Goal: Task Accomplishment & Management: Complete application form

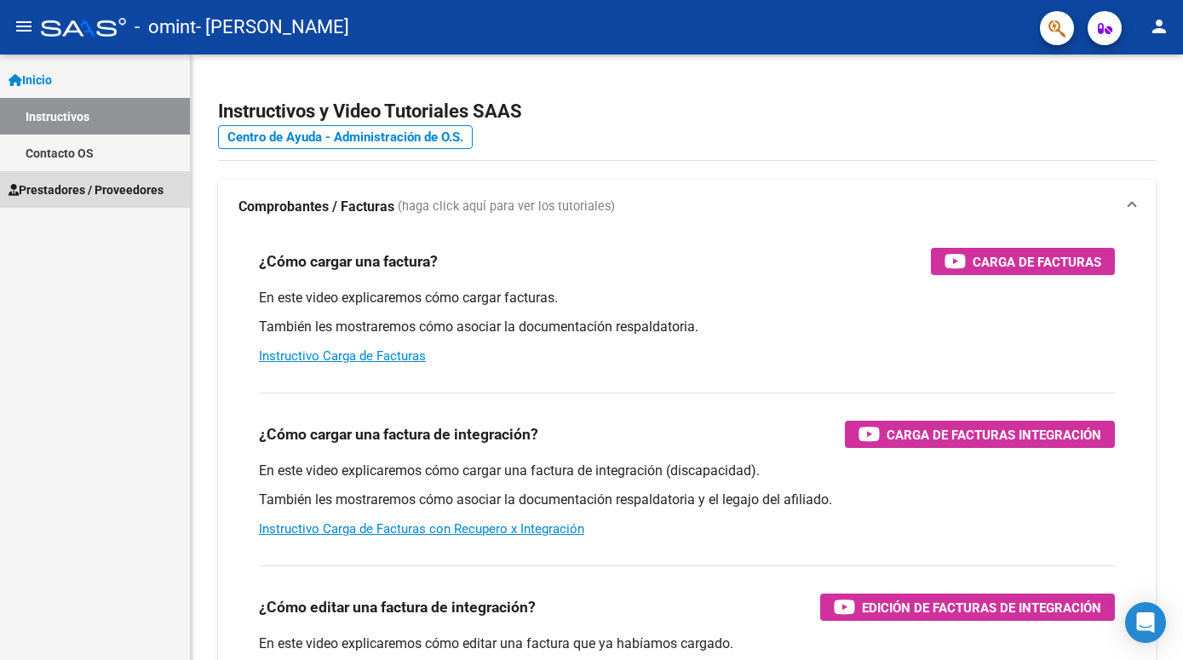
click at [79, 189] on span "Prestadores / Proveedores" at bounding box center [86, 190] width 155 height 19
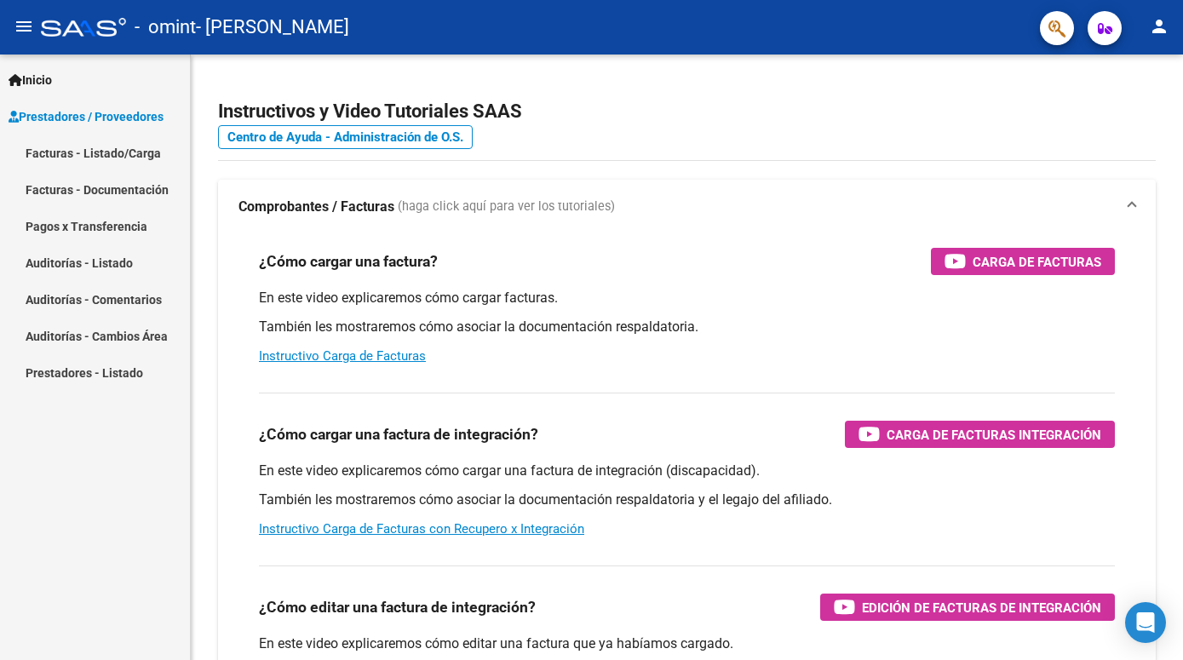
click at [106, 153] on link "Facturas - Listado/Carga" at bounding box center [95, 153] width 190 height 37
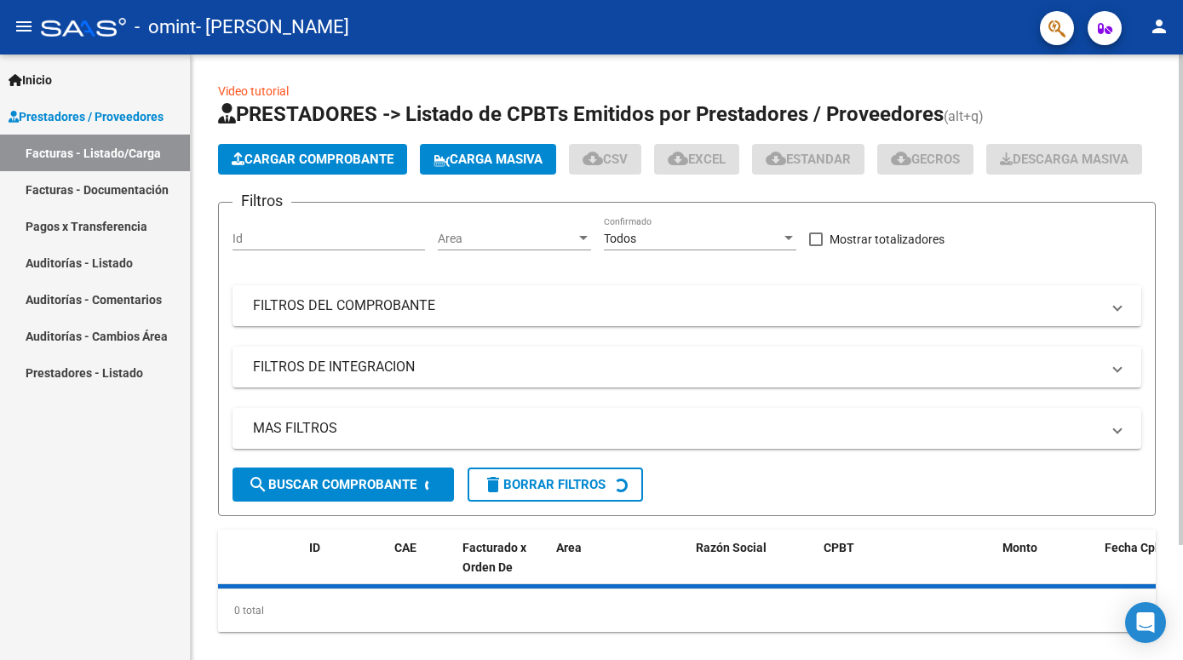
click at [314, 150] on button "Cargar Comprobante" at bounding box center [312, 159] width 189 height 31
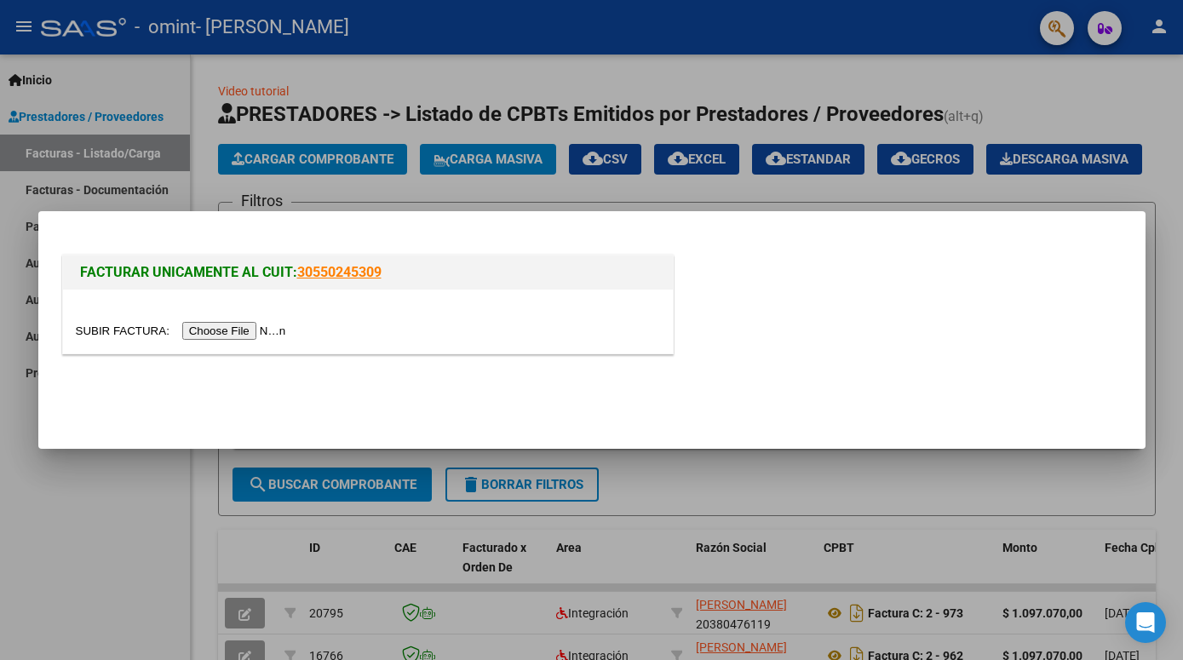
click at [890, 256] on div "FACTURAR UNICAMENTE AL CUIT: 30550245309" at bounding box center [592, 307] width 1066 height 112
click at [912, 181] on div at bounding box center [591, 330] width 1183 height 660
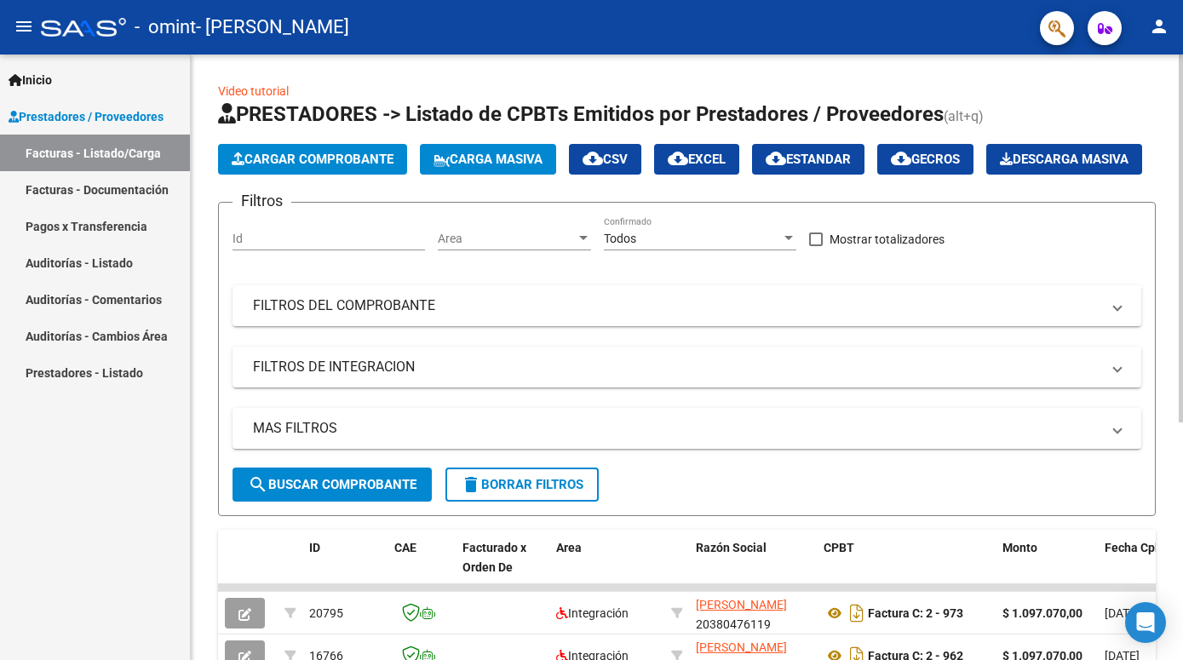
click at [303, 164] on span "Cargar Comprobante" at bounding box center [313, 159] width 162 height 15
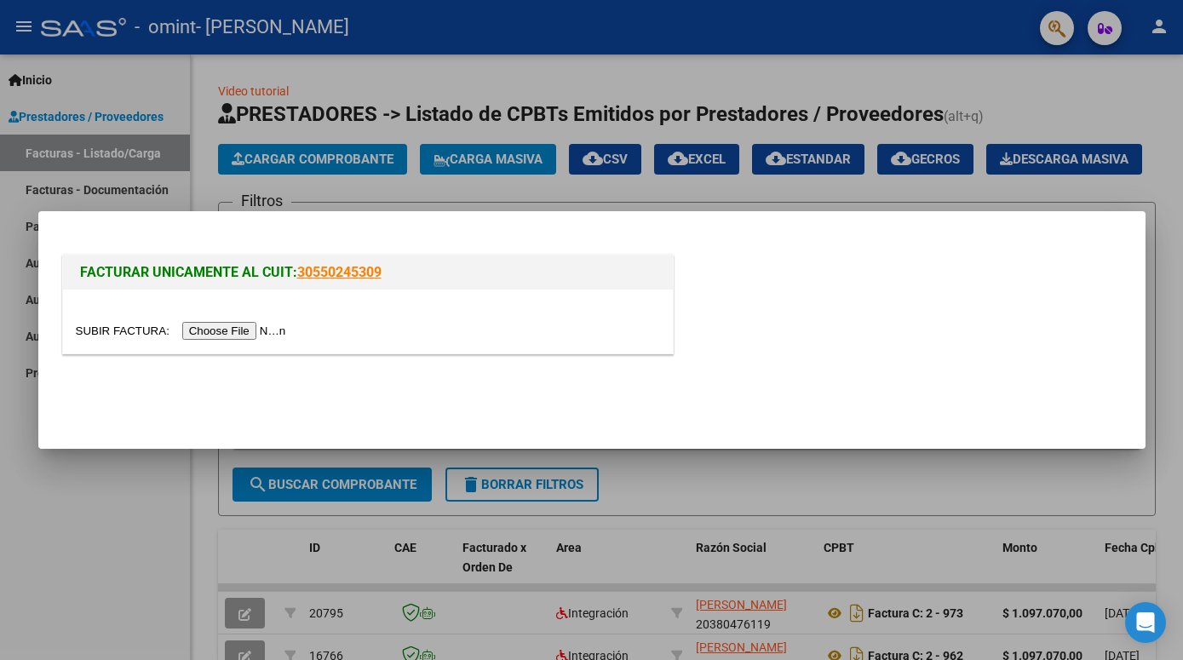
click at [79, 193] on div at bounding box center [591, 330] width 1183 height 660
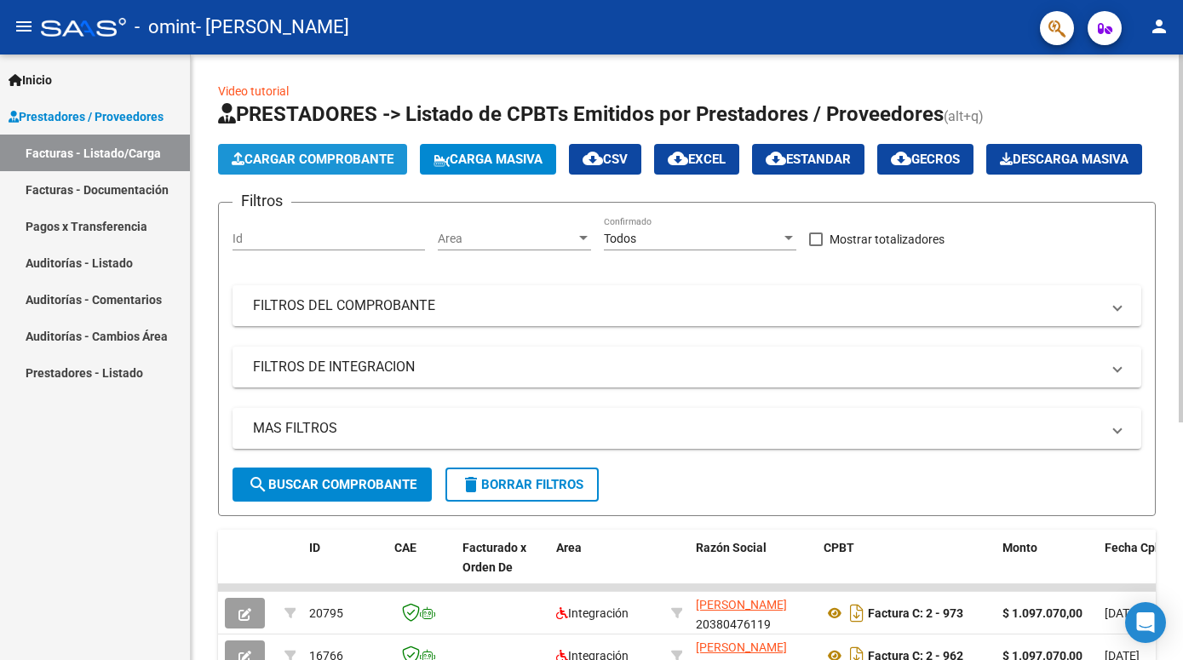
click at [336, 152] on span "Cargar Comprobante" at bounding box center [313, 159] width 162 height 15
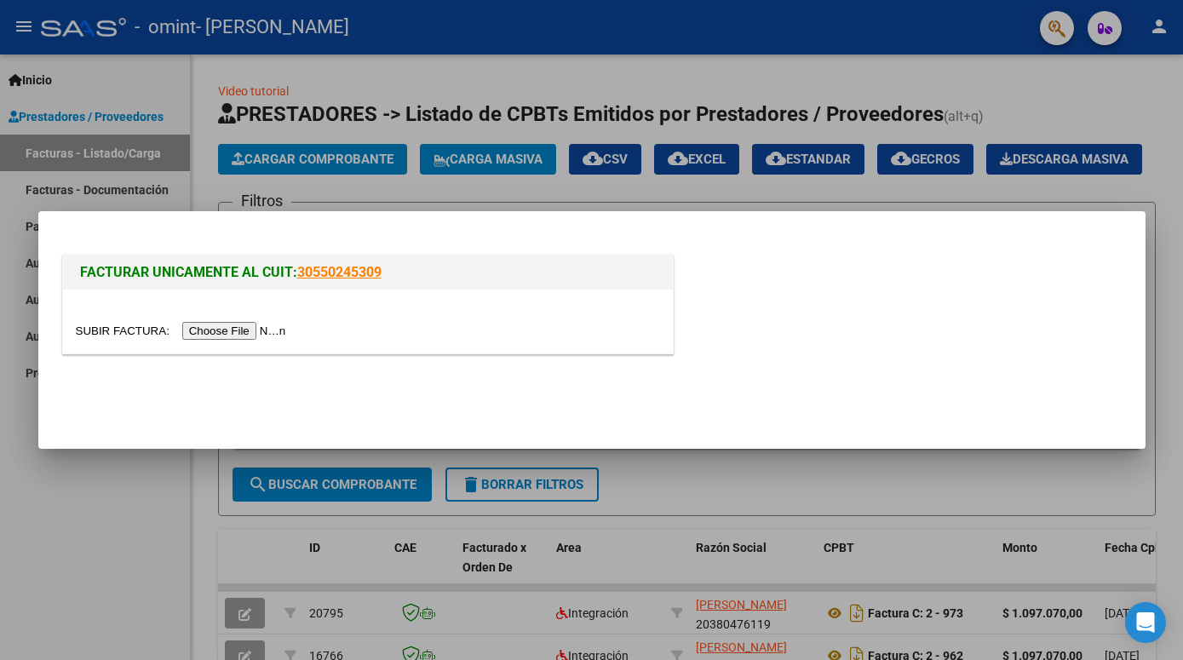
click at [112, 326] on input "file" at bounding box center [184, 331] width 216 height 18
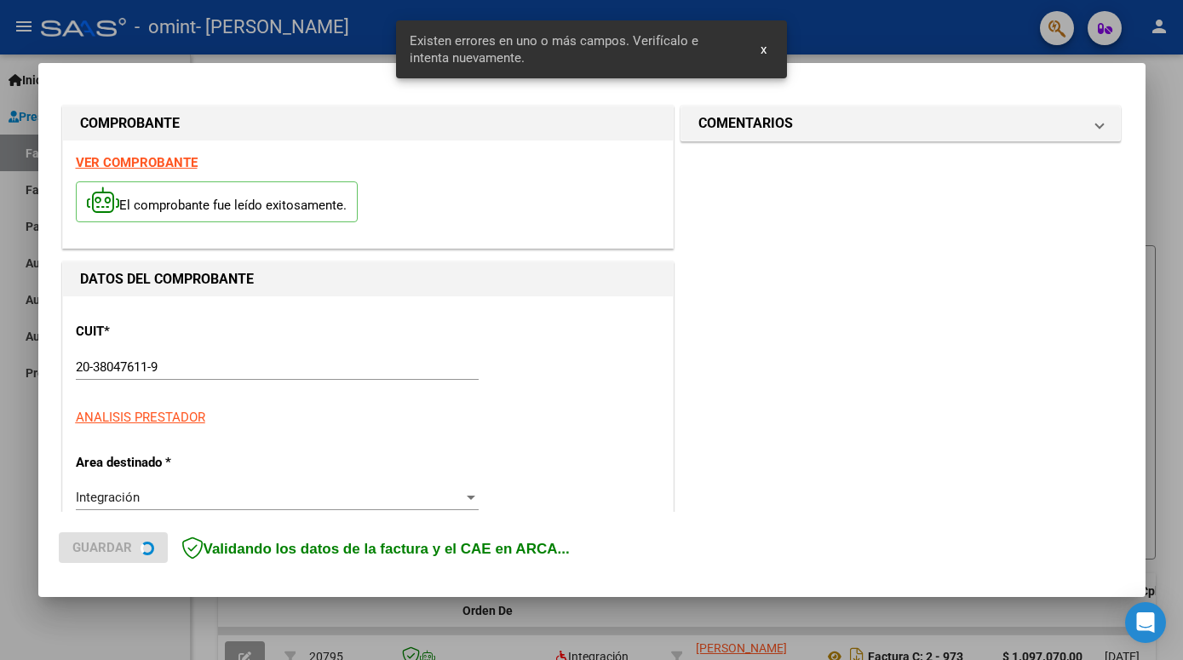
scroll to position [330, 0]
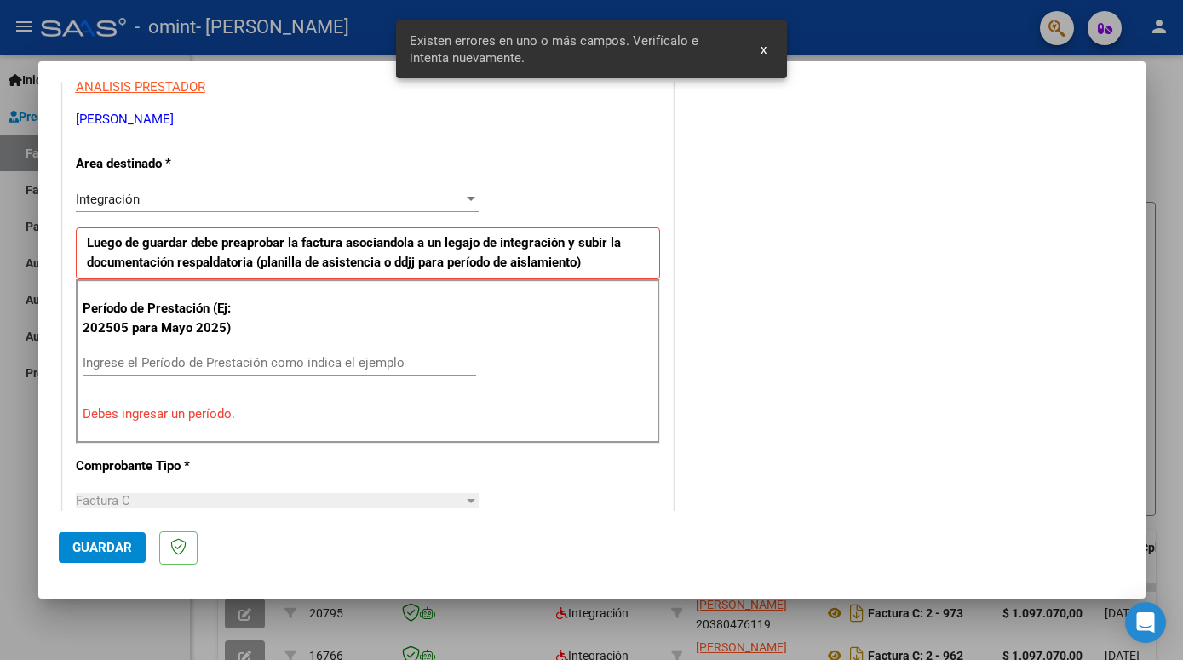
click at [85, 331] on p "Período de Prestación (Ej: 202505 para Mayo 2025)" at bounding box center [168, 318] width 171 height 38
click at [87, 363] on input "Ingrese el Período de Prestación como indica el ejemplo" at bounding box center [280, 362] width 394 height 15
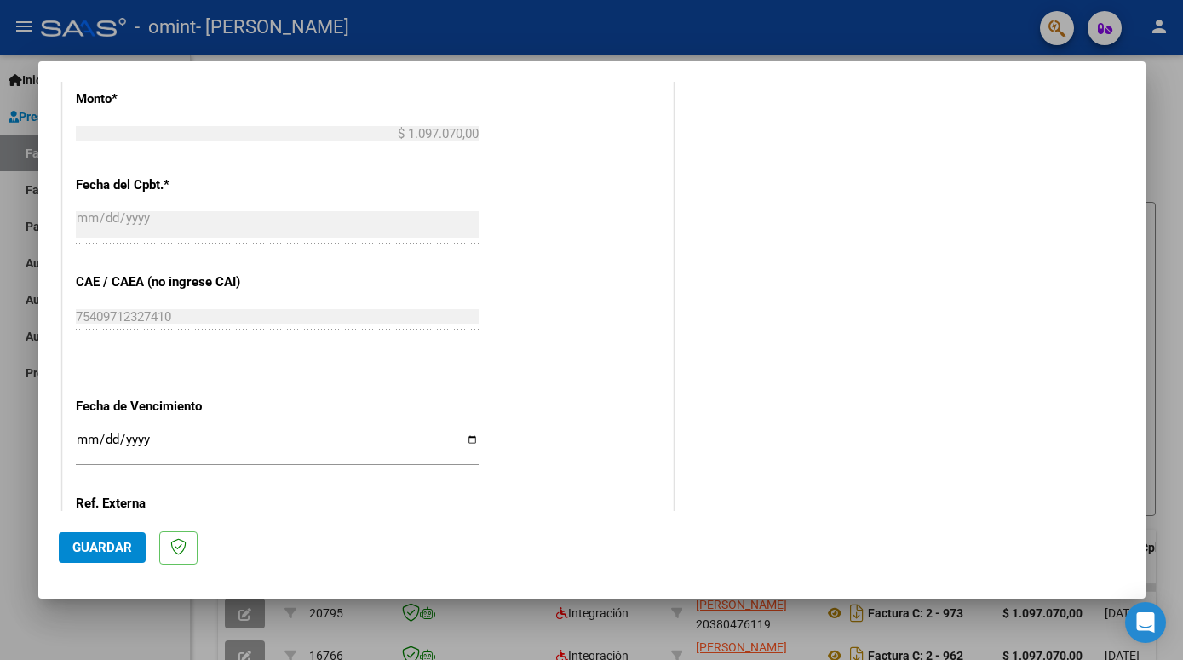
scroll to position [1049, 0]
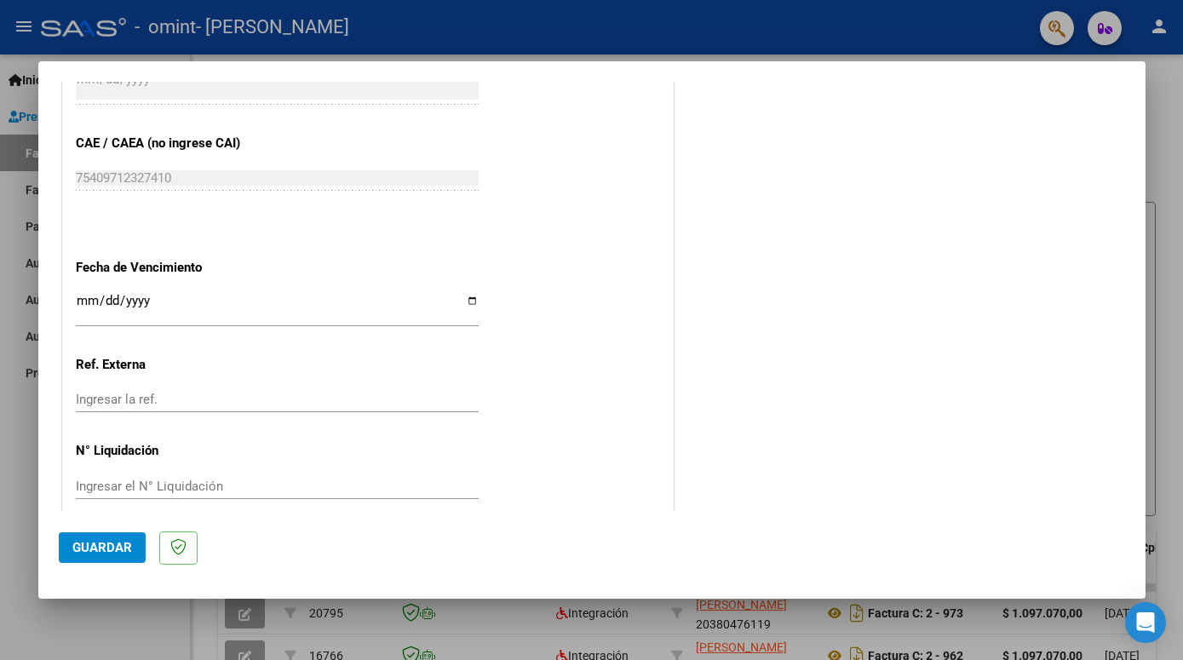
type input "202509"
click at [95, 294] on input "Ingresar la fecha" at bounding box center [277, 307] width 403 height 27
type input "[DATE]"
click at [104, 553] on span "Guardar" at bounding box center [102, 547] width 60 height 15
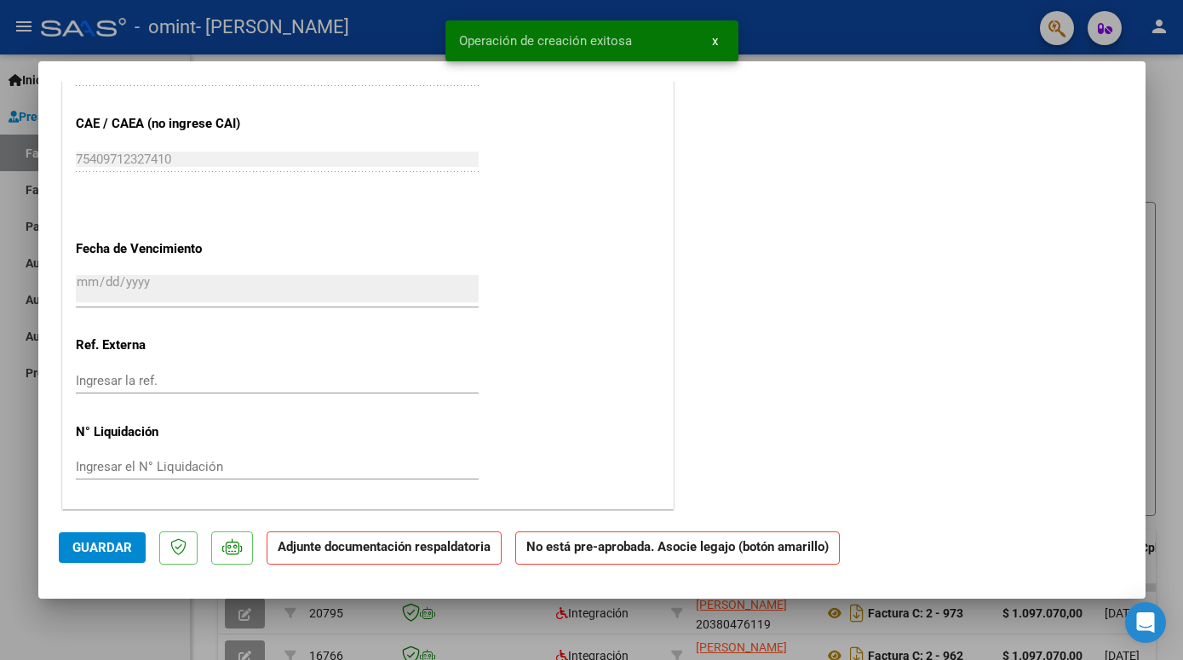
scroll to position [0, 0]
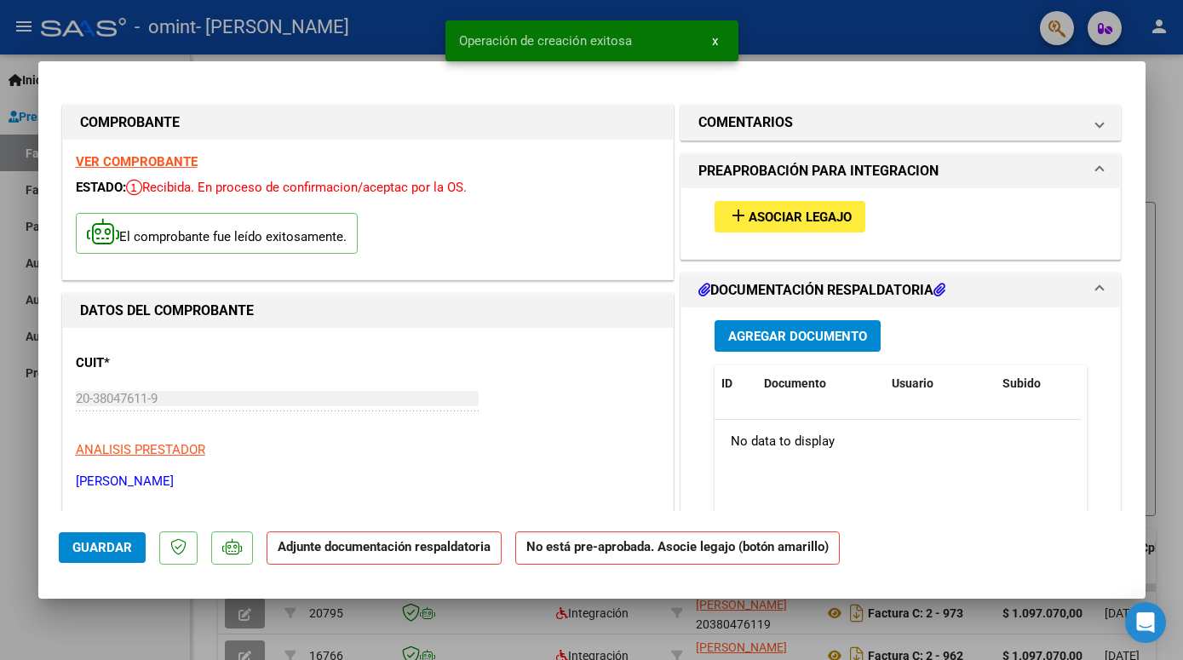
click at [791, 227] on button "add Asociar Legajo" at bounding box center [790, 217] width 151 height 32
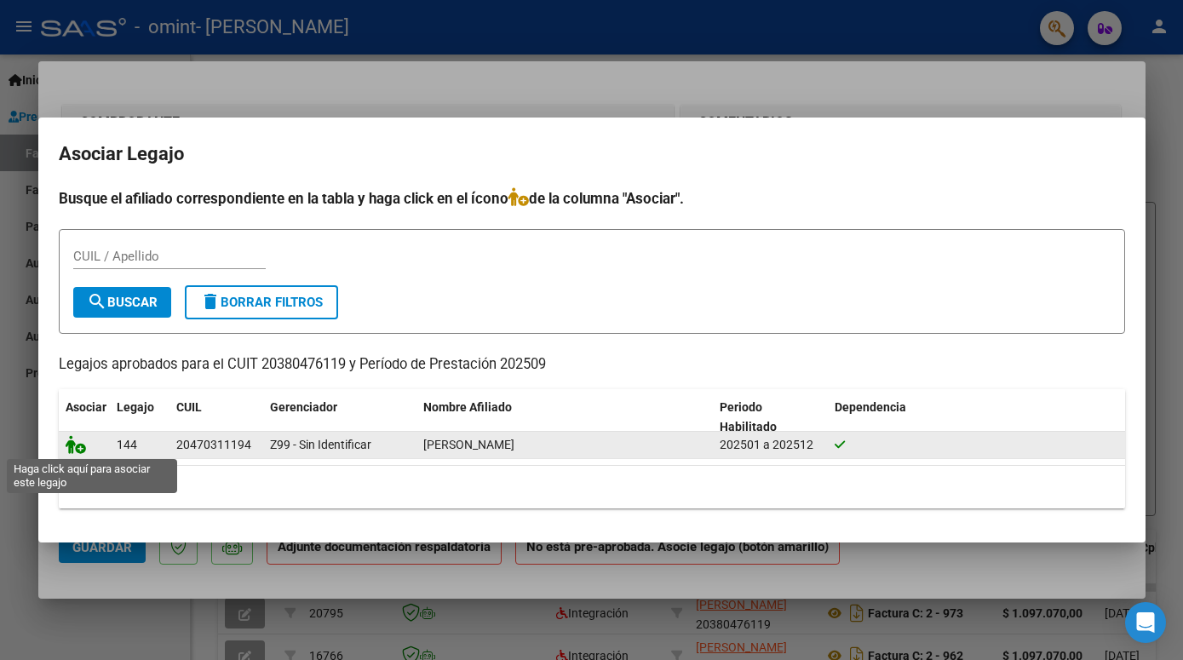
click at [81, 450] on icon at bounding box center [76, 444] width 20 height 19
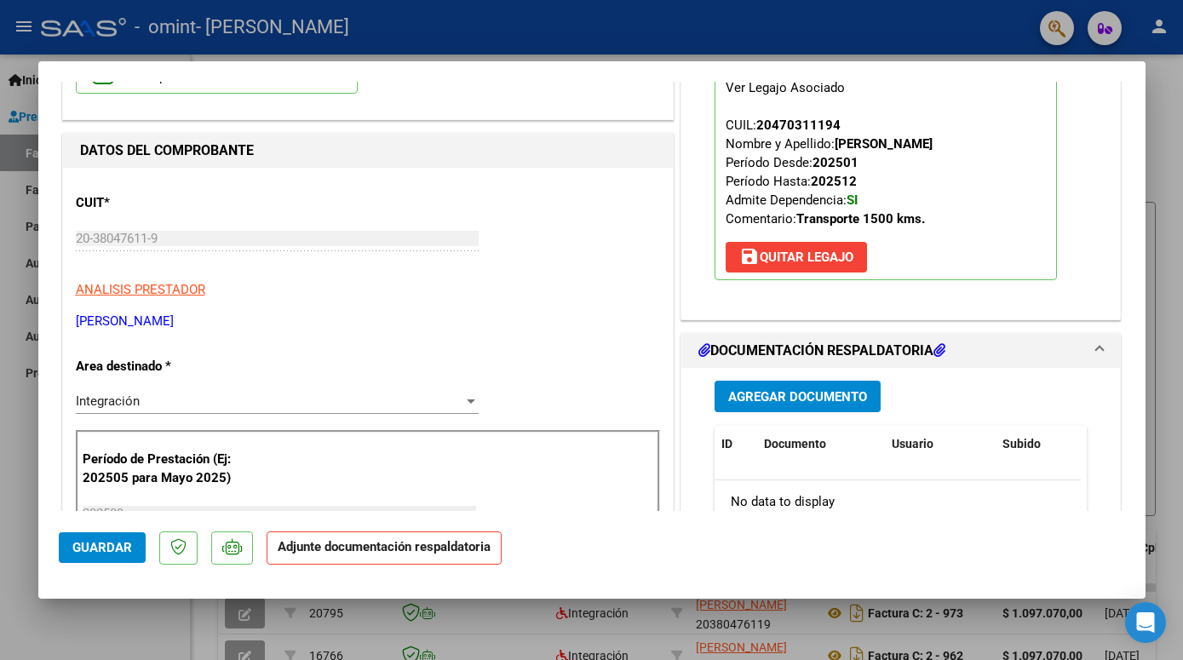
scroll to position [184, 0]
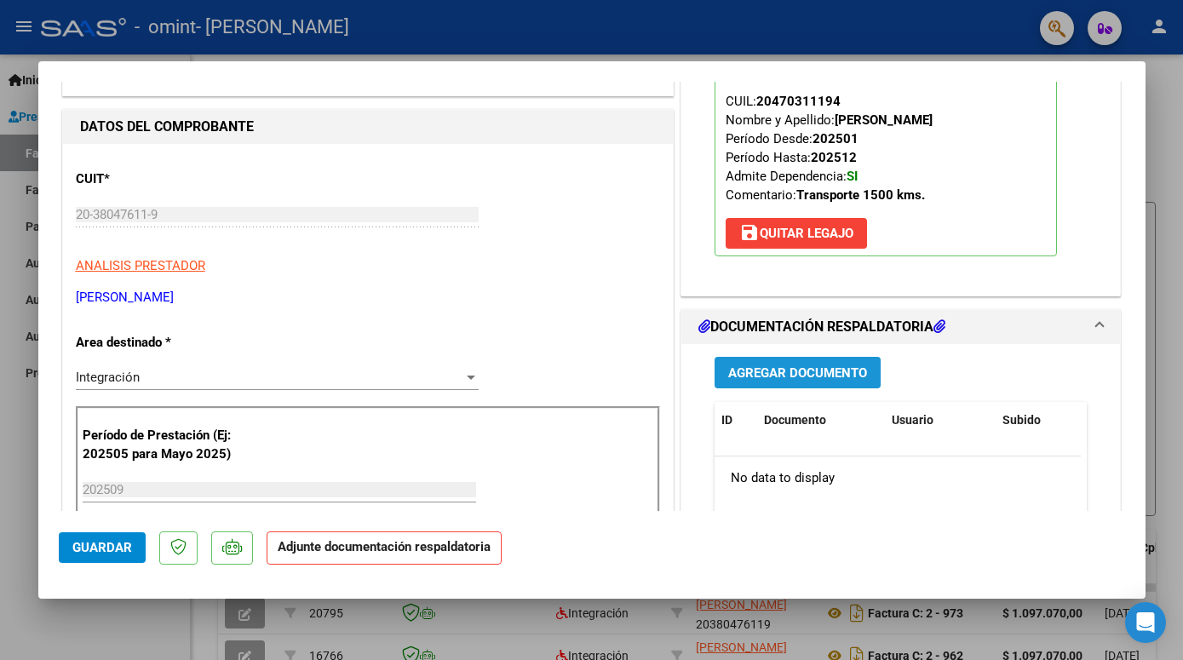
click at [780, 369] on span "Agregar Documento" at bounding box center [797, 372] width 139 height 15
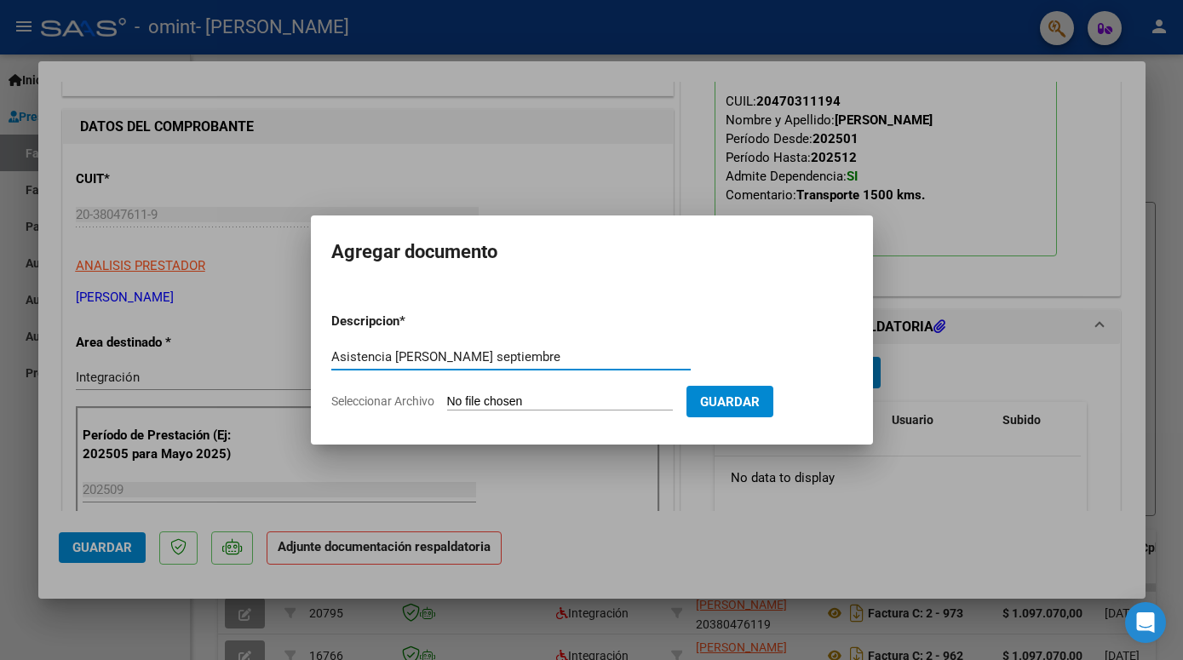
click at [451, 356] on input "Asistencia Clemente septiembre" at bounding box center [510, 356] width 359 height 15
type input "Asistencia Clemente -septiembre 2025"
click at [477, 398] on input "Seleccionar Archivo" at bounding box center [560, 402] width 226 height 16
type input "C:\fakepath\Clemente asist 09sep25 -C.pdf"
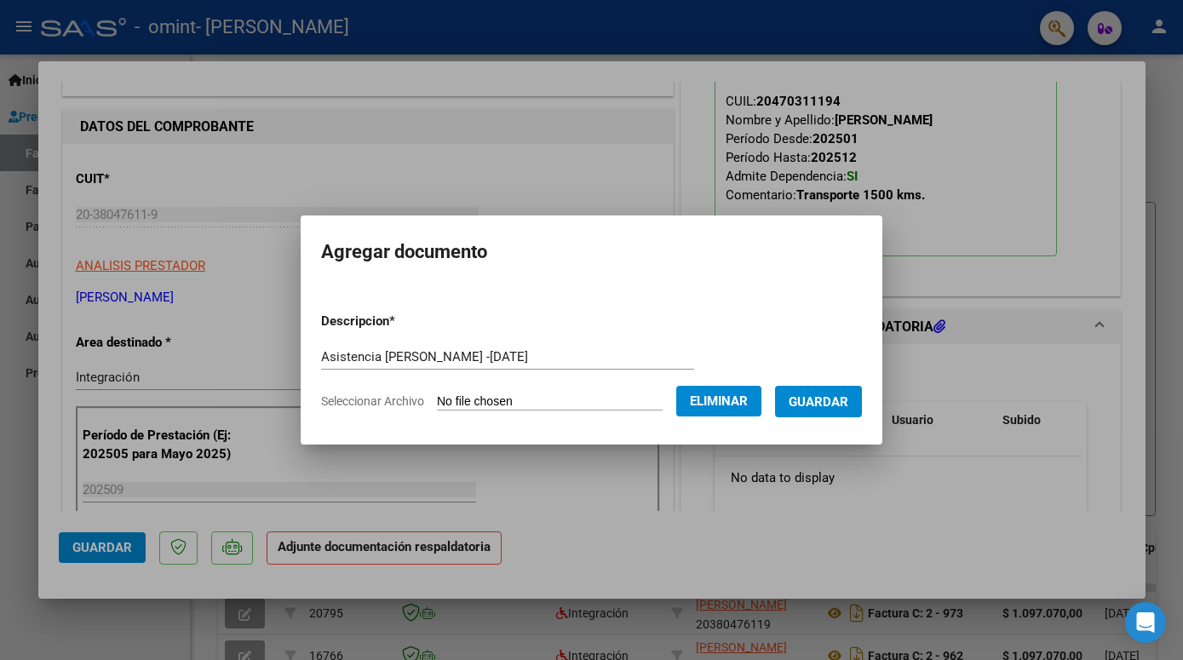
click at [816, 404] on span "Guardar" at bounding box center [819, 401] width 60 height 15
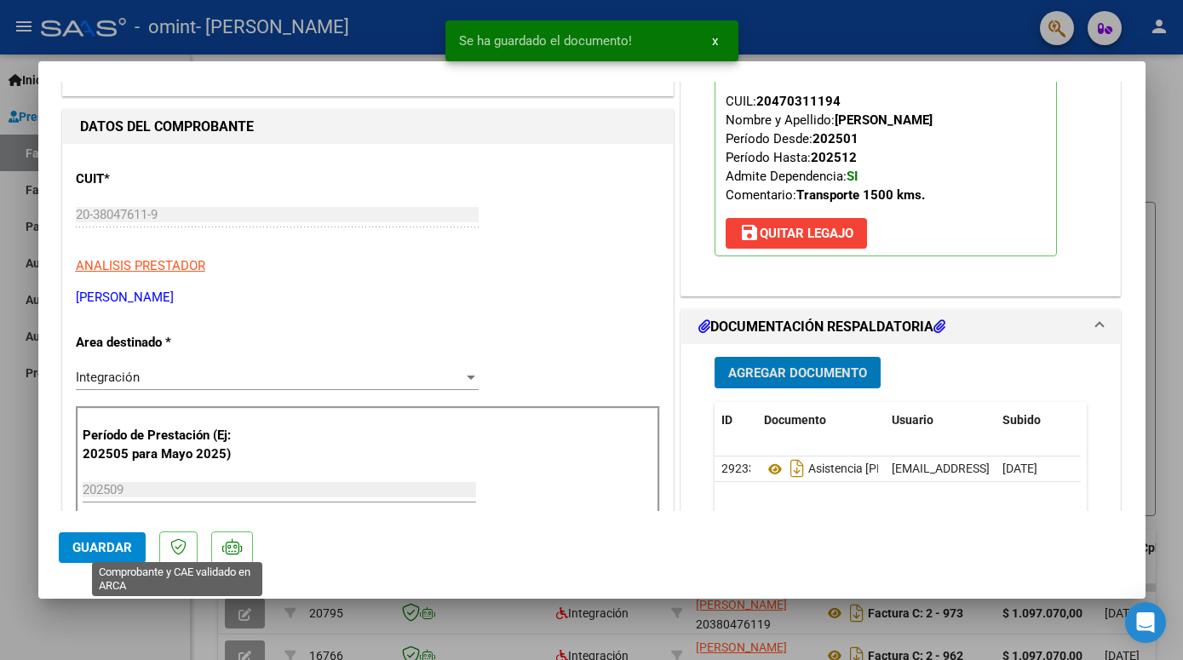
click at [129, 553] on span "Guardar" at bounding box center [102, 547] width 60 height 15
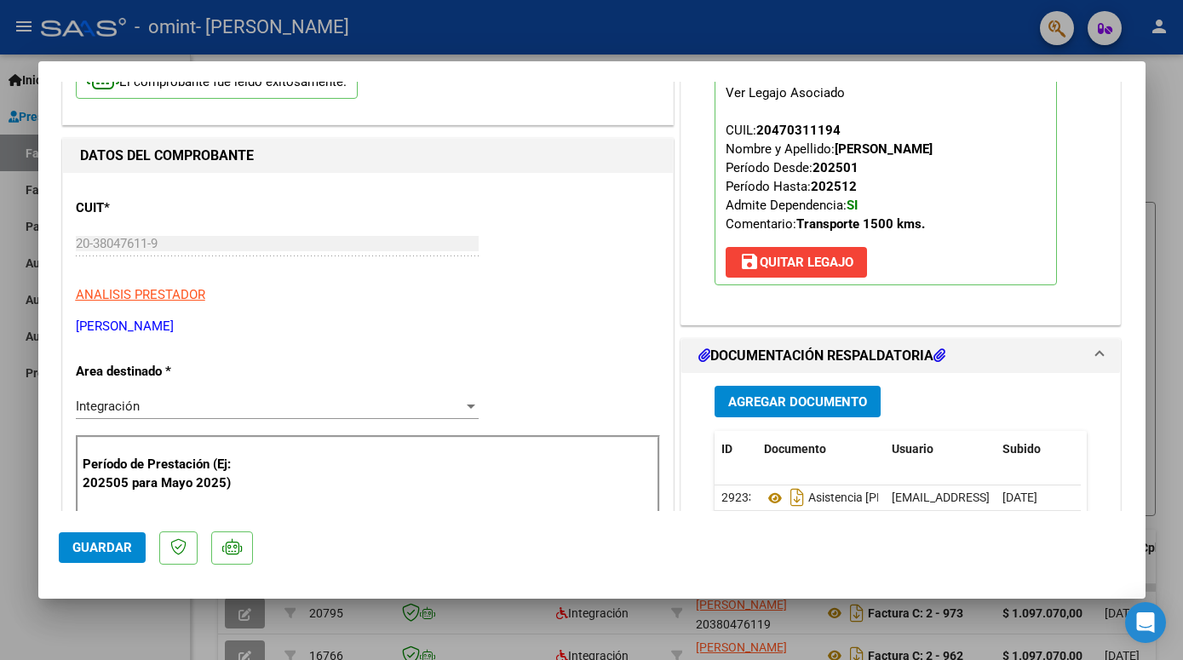
scroll to position [0, 0]
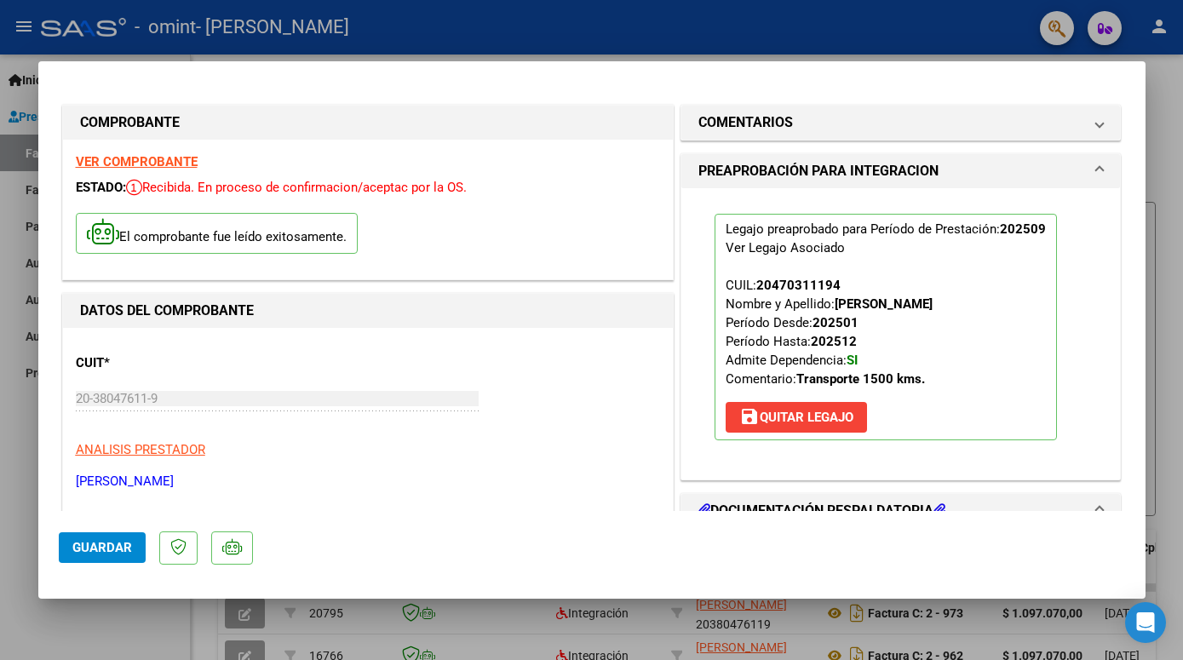
click at [22, 117] on div at bounding box center [591, 330] width 1183 height 660
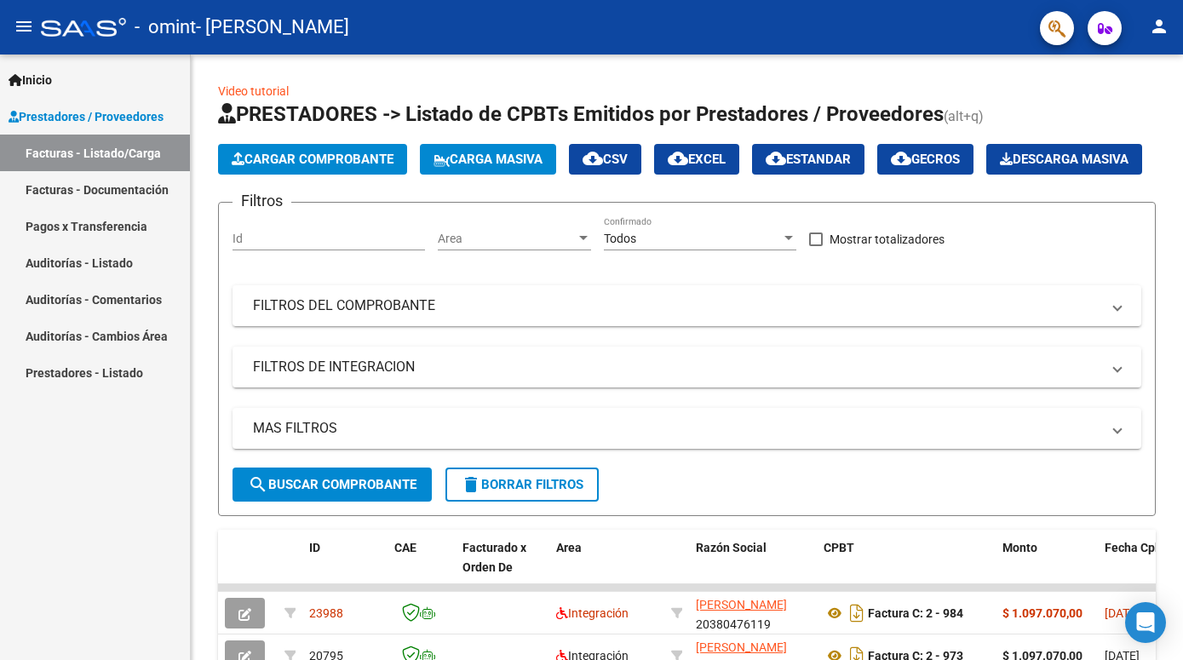
click at [106, 190] on link "Facturas - Documentación" at bounding box center [95, 189] width 190 height 37
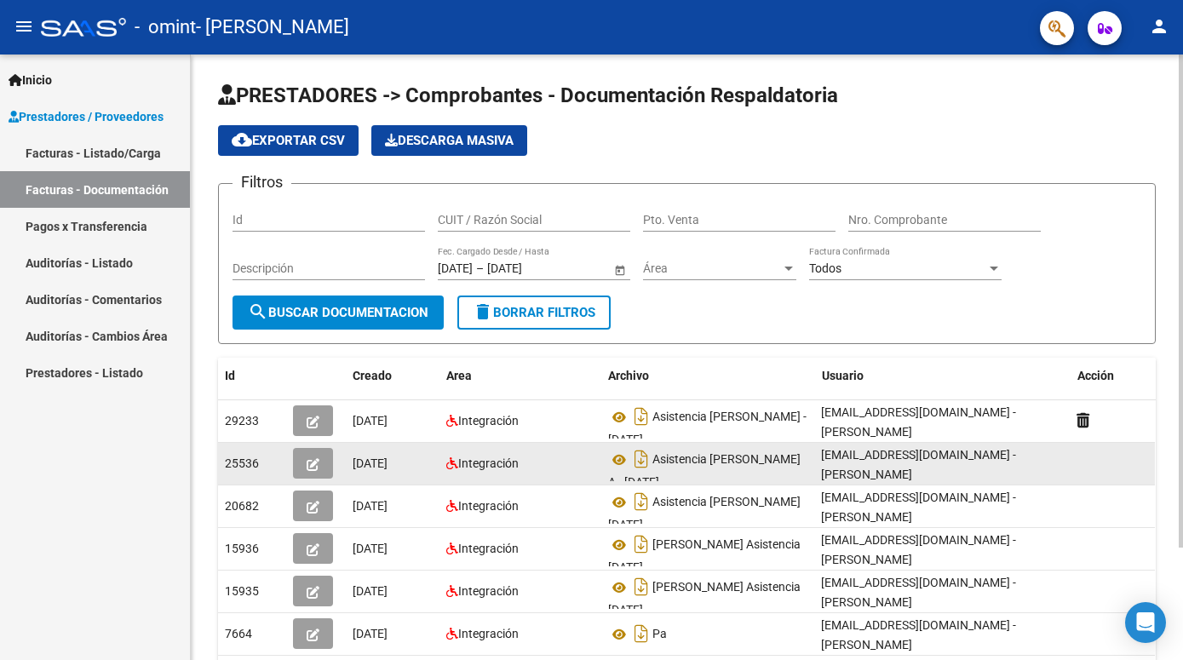
scroll to position [138, 0]
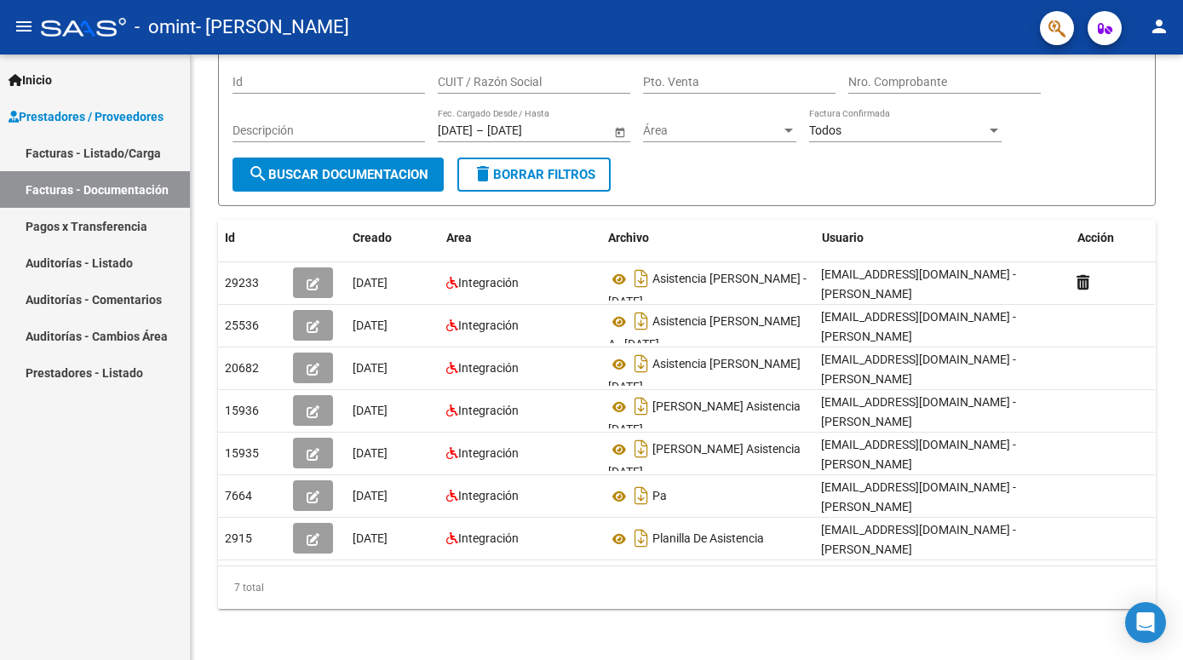
click at [86, 159] on link "Facturas - Listado/Carga" at bounding box center [95, 153] width 190 height 37
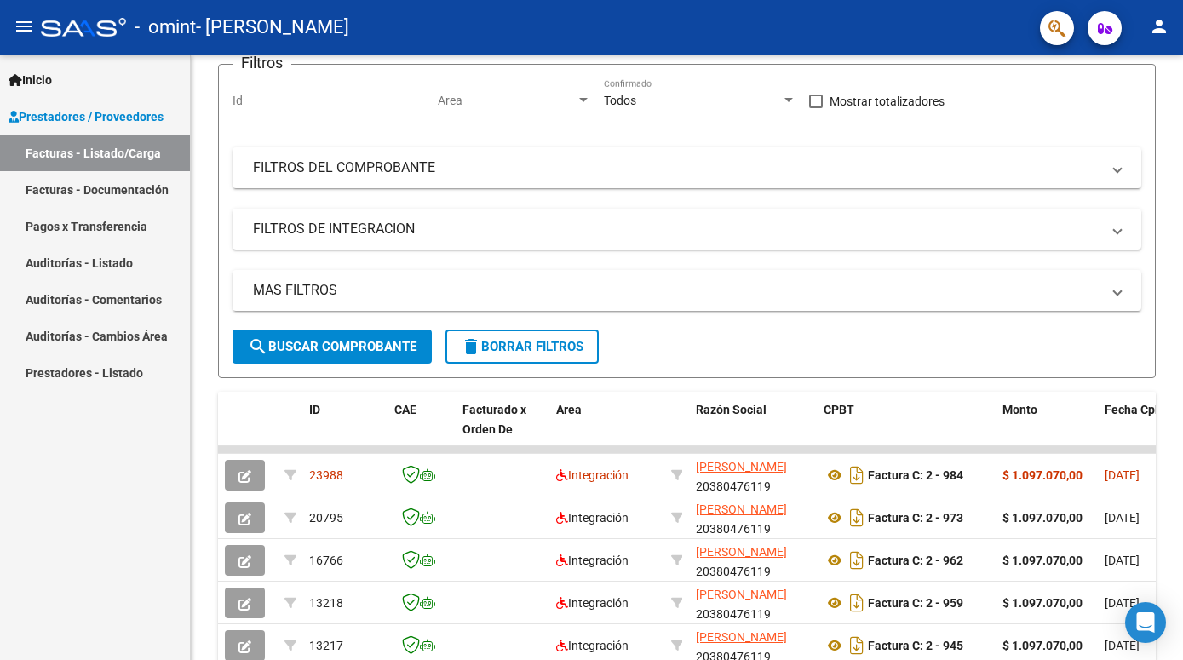
scroll to position [71, 0]
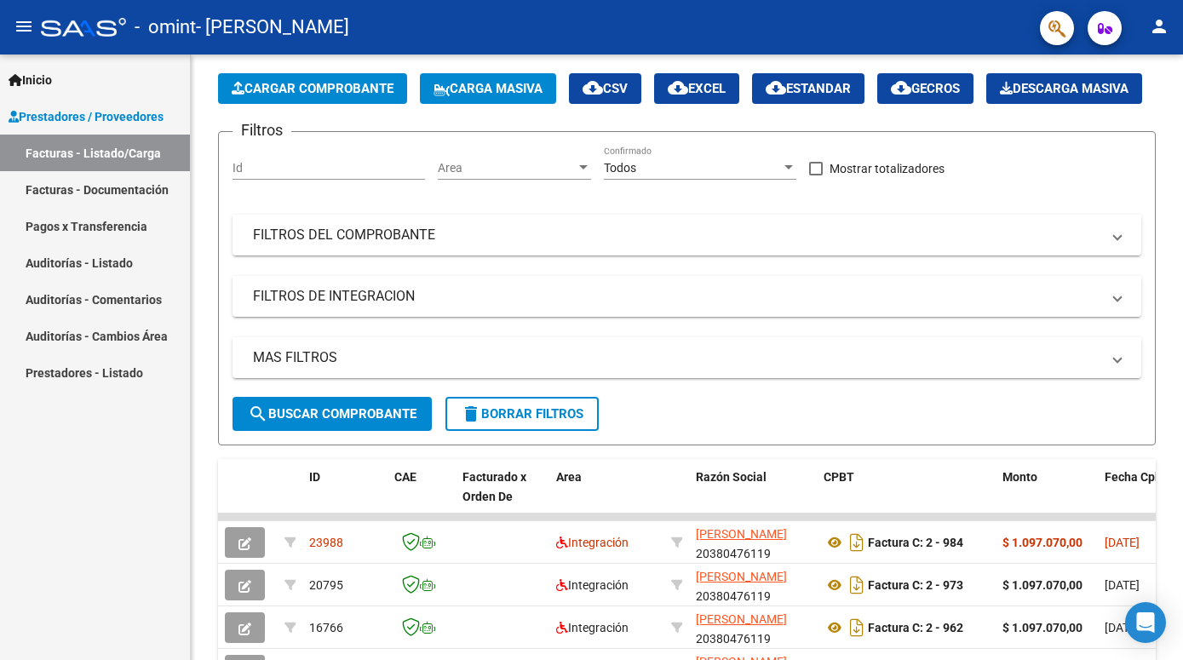
click at [1168, 29] on mat-icon "person" at bounding box center [1159, 26] width 20 height 20
click at [1120, 113] on button "exit_to_app Salir" at bounding box center [1124, 112] width 104 height 41
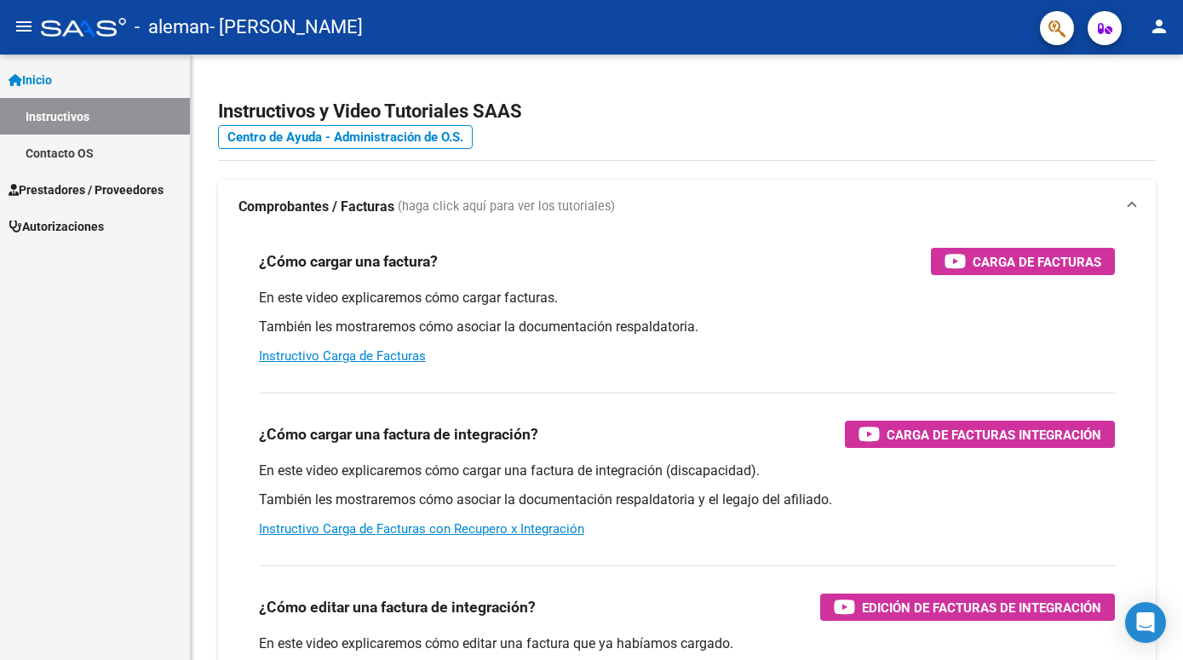
click at [66, 188] on span "Prestadores / Proveedores" at bounding box center [86, 190] width 155 height 19
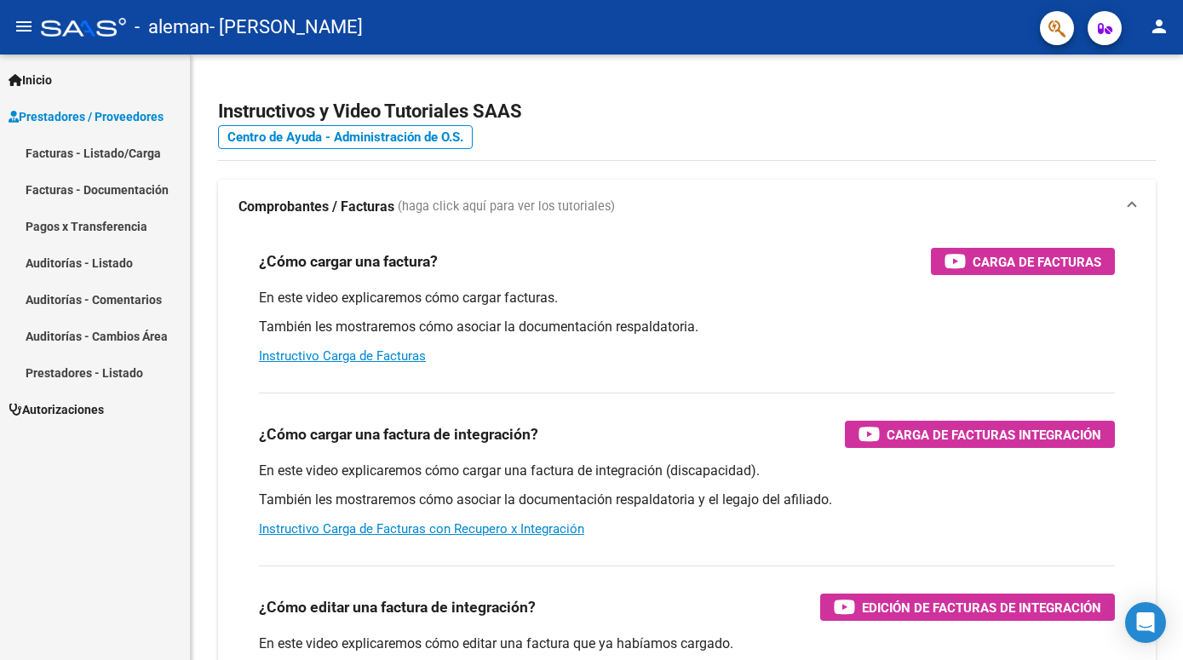
click at [84, 157] on link "Facturas - Listado/Carga" at bounding box center [95, 153] width 190 height 37
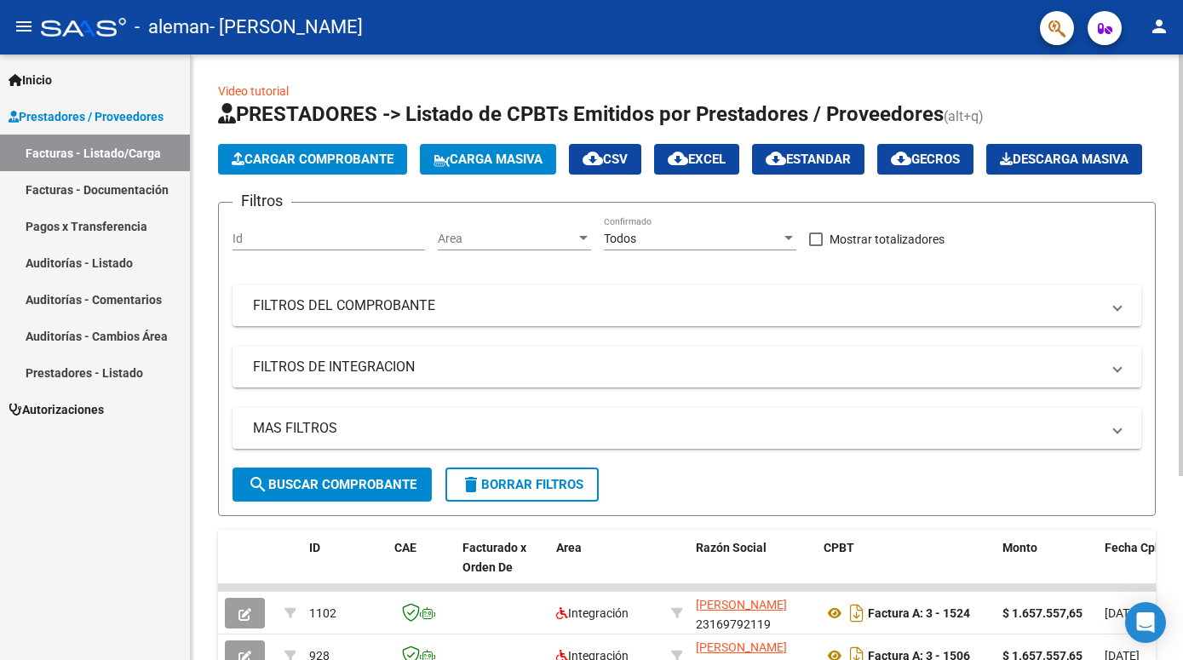
click at [330, 164] on span "Cargar Comprobante" at bounding box center [313, 159] width 162 height 15
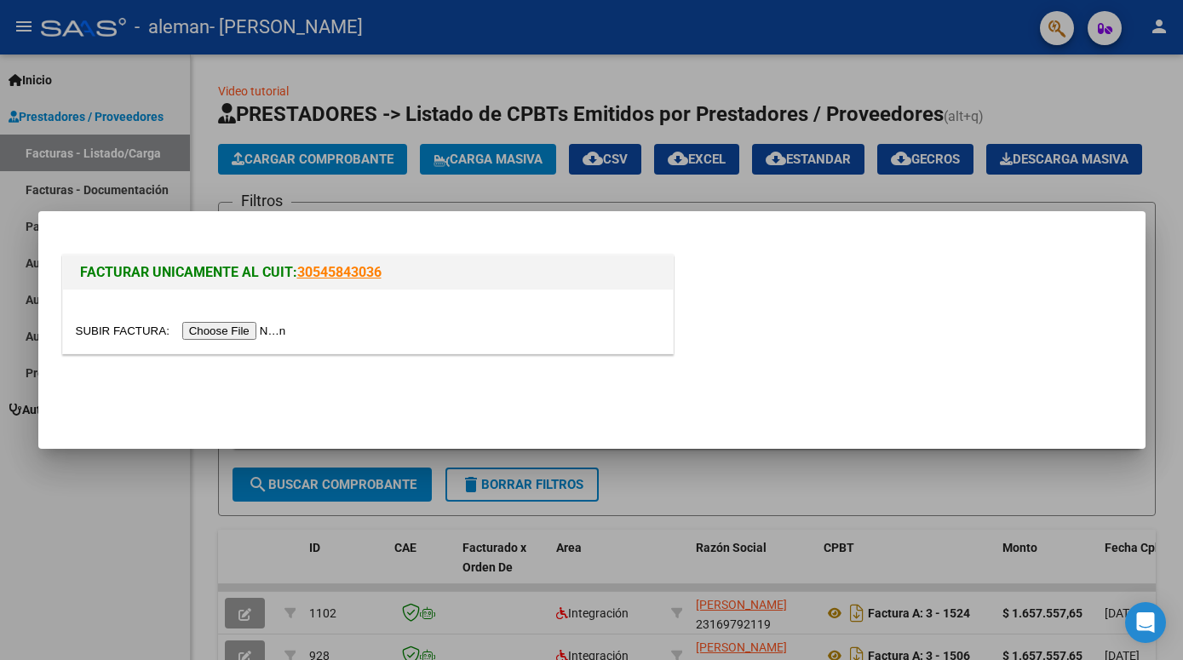
click at [99, 332] on input "file" at bounding box center [184, 331] width 216 height 18
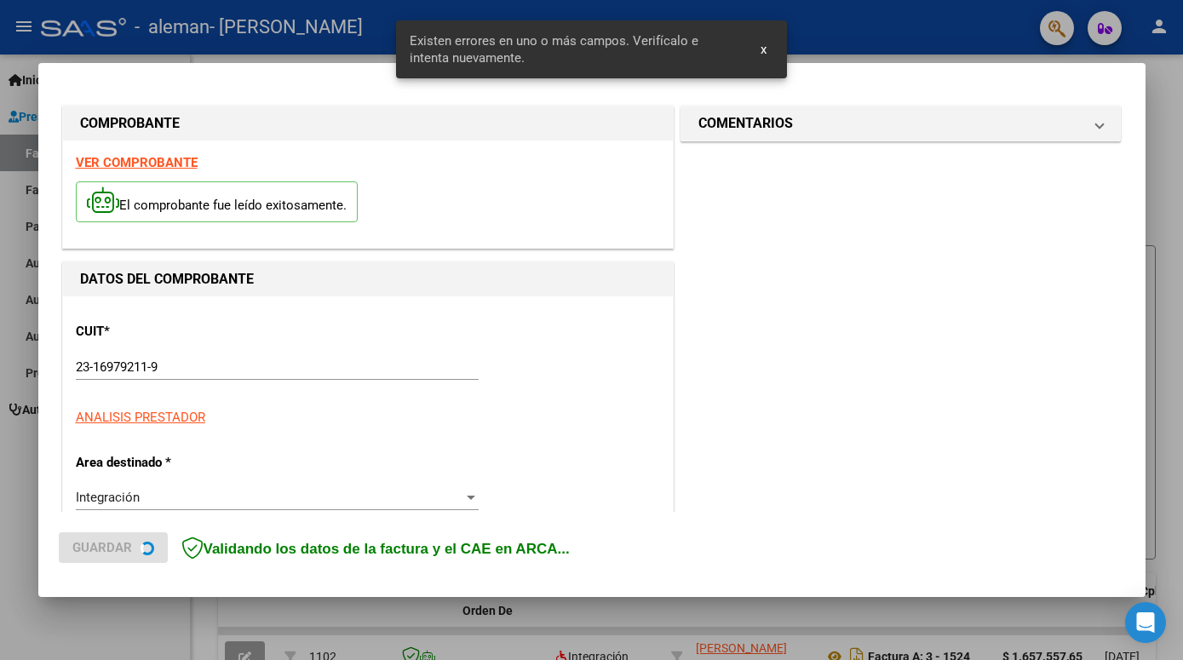
click at [124, 654] on input "Ingrese el Período de Prestación como indica el ejemplo" at bounding box center [280, 661] width 394 height 15
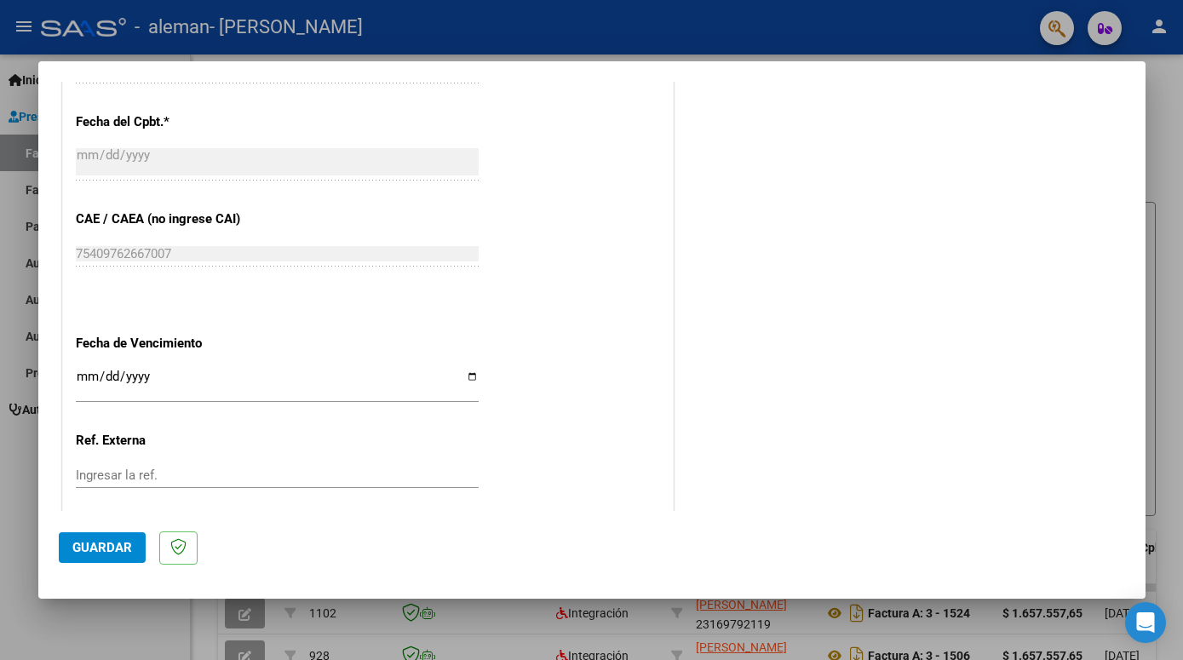
scroll to position [1049, 0]
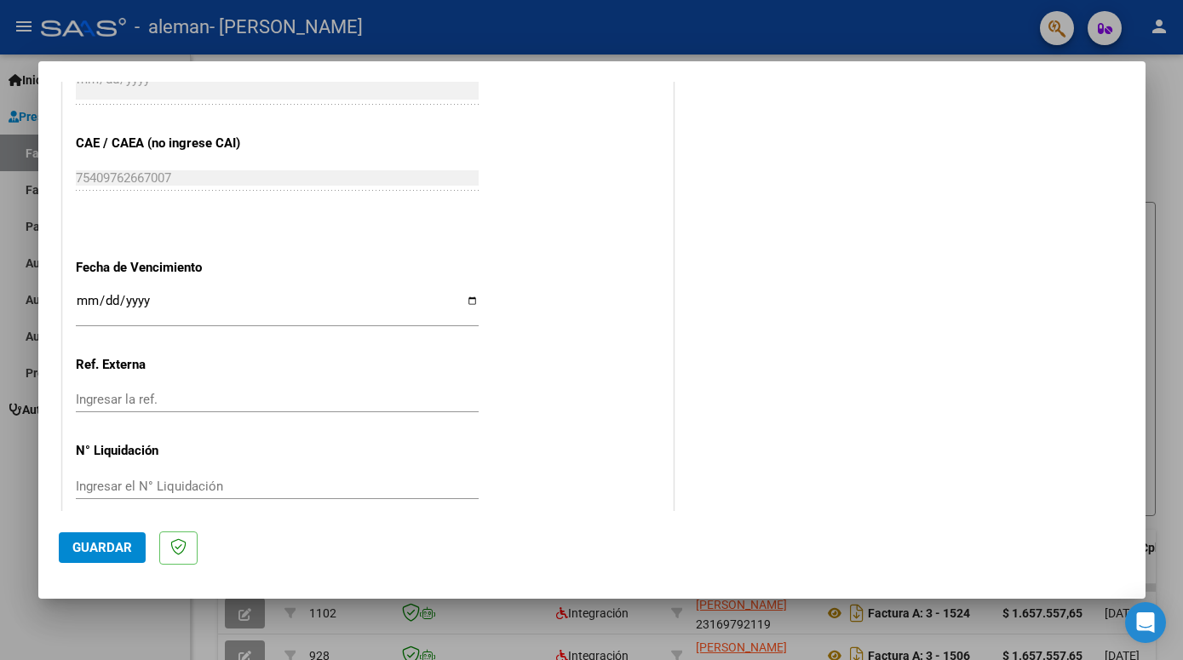
type input "202509"
click at [89, 294] on input "Ingresar la fecha" at bounding box center [277, 307] width 403 height 27
type input "[DATE]"
click at [97, 546] on span "Guardar" at bounding box center [102, 547] width 60 height 15
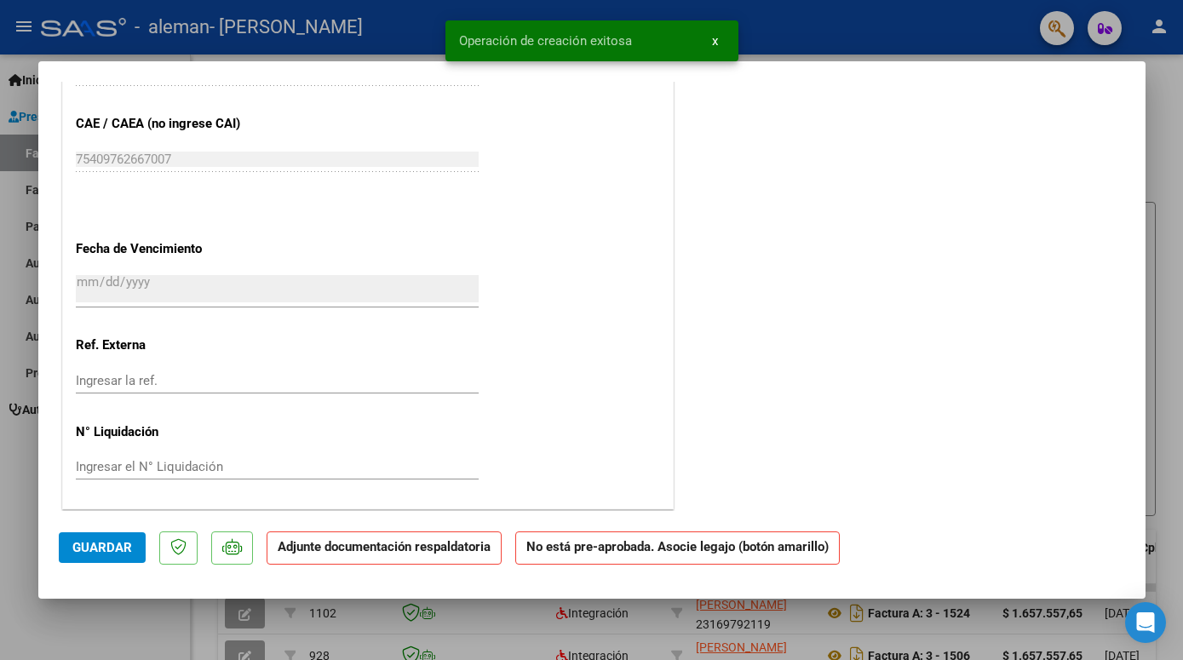
scroll to position [0, 0]
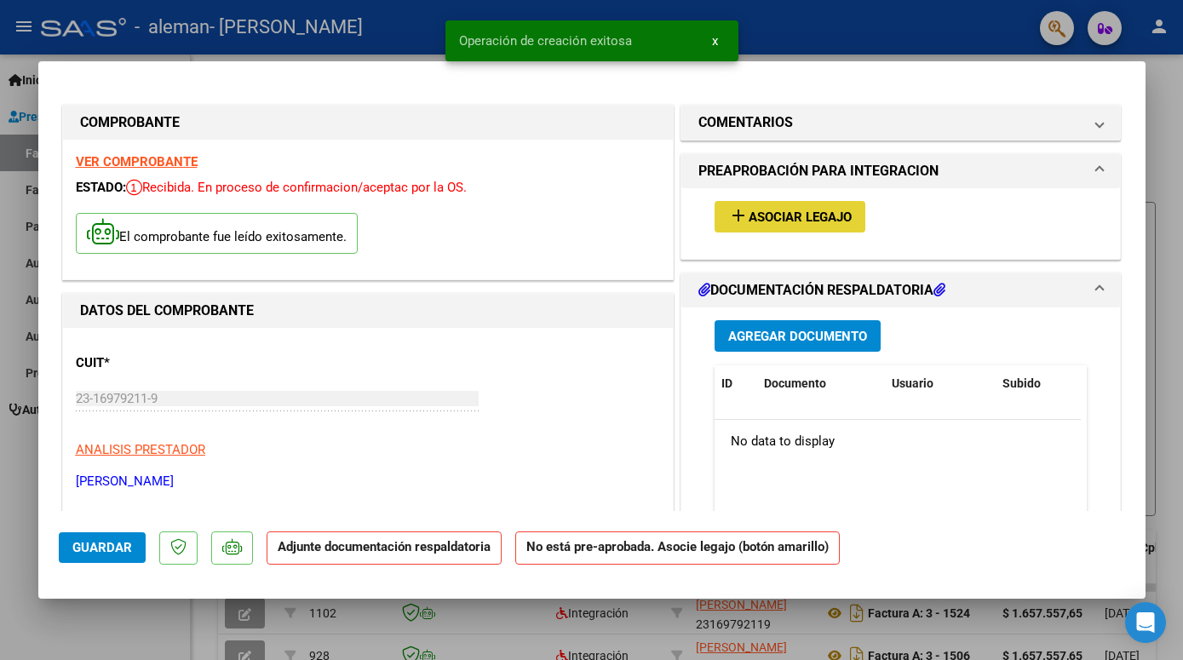
click at [802, 218] on span "Asociar Legajo" at bounding box center [800, 217] width 103 height 15
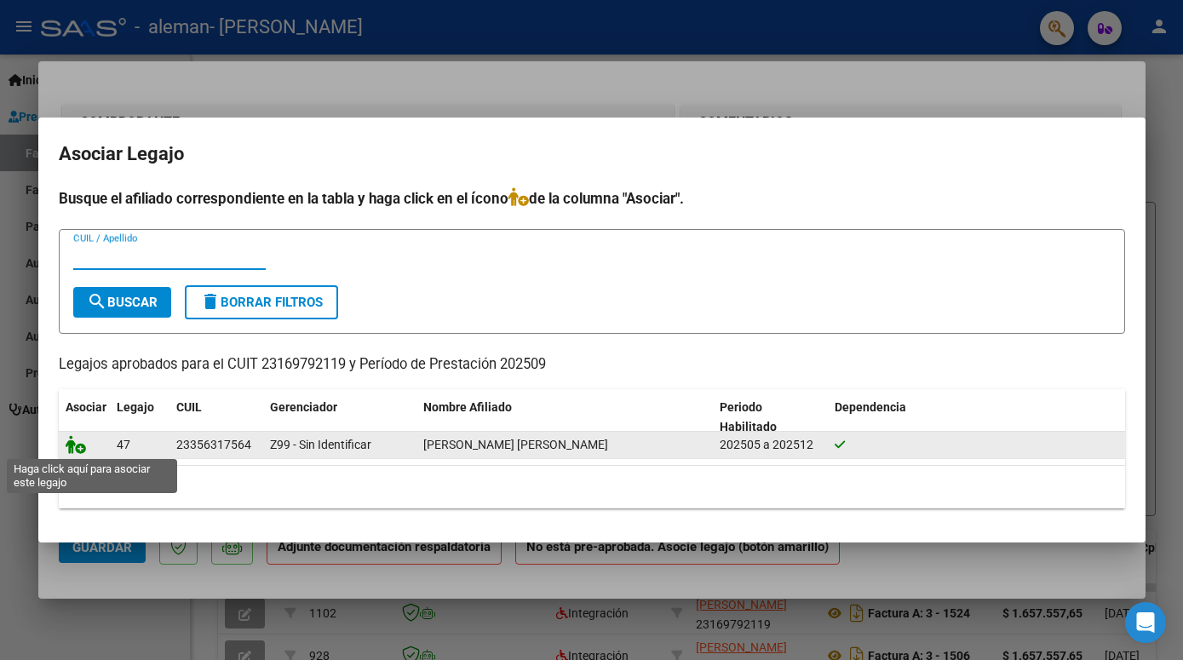
click at [83, 449] on icon at bounding box center [76, 444] width 20 height 19
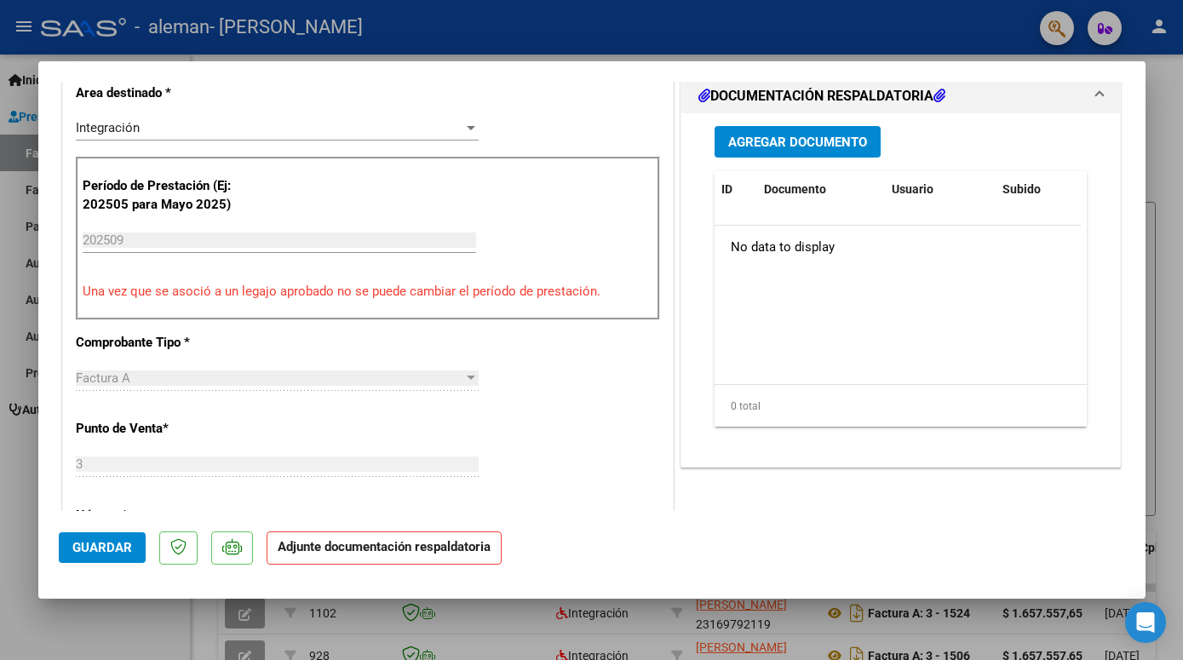
scroll to position [460, 0]
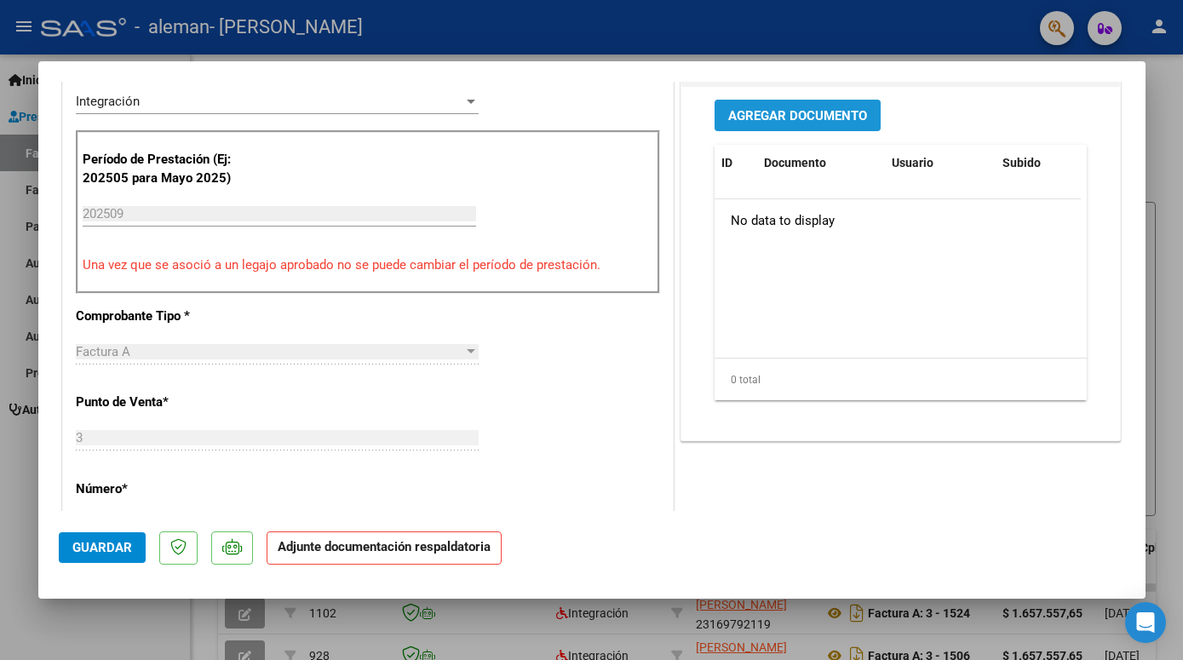
click at [805, 115] on span "Agregar Documento" at bounding box center [797, 115] width 139 height 15
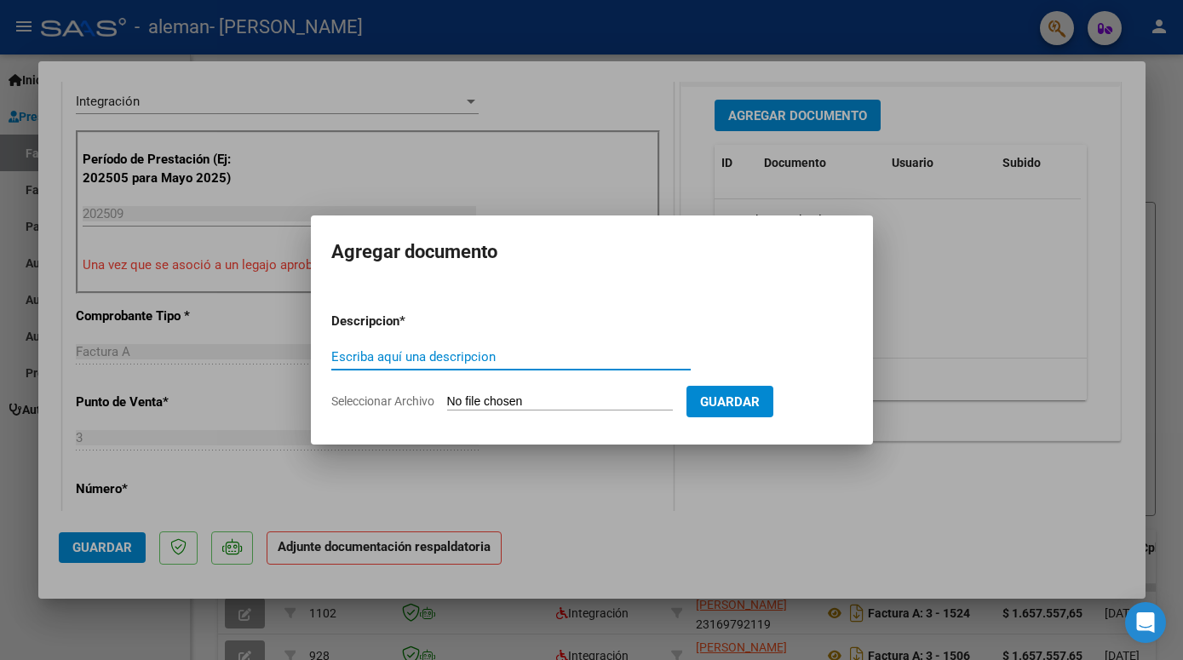
click at [474, 401] on input "Seleccionar Archivo" at bounding box center [560, 402] width 226 height 16
type input "C:\fakepath\[PERSON_NAME] asist HA [DATE].pdf"
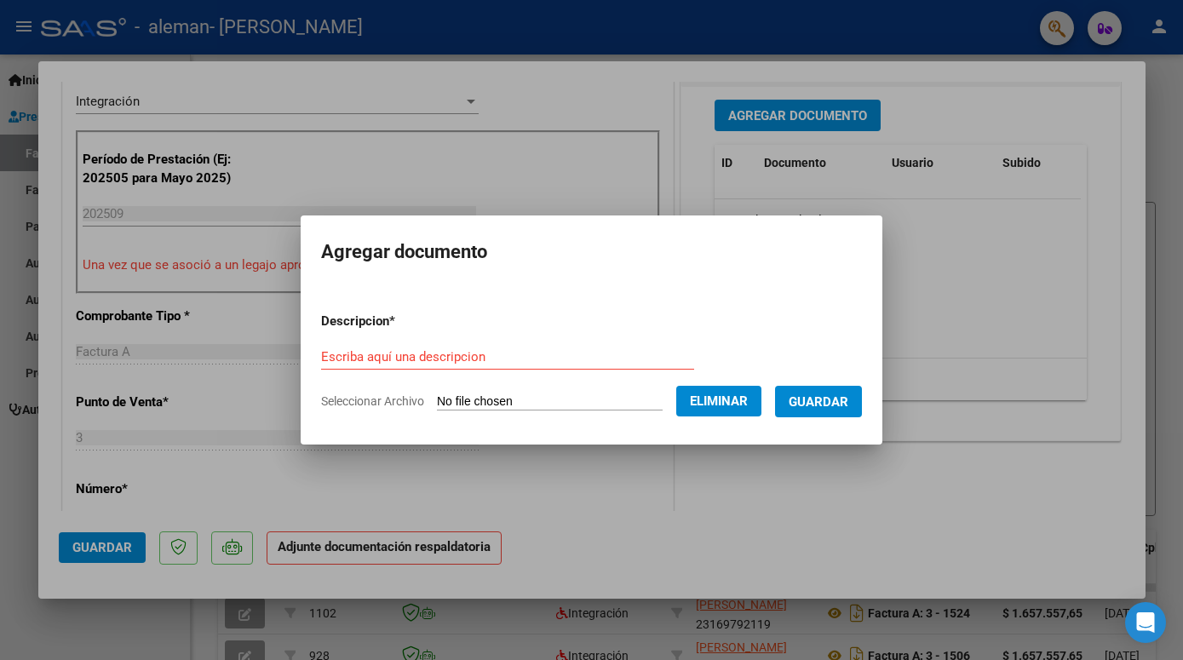
click at [367, 362] on input "Escriba aquí una descripcion" at bounding box center [507, 356] width 373 height 15
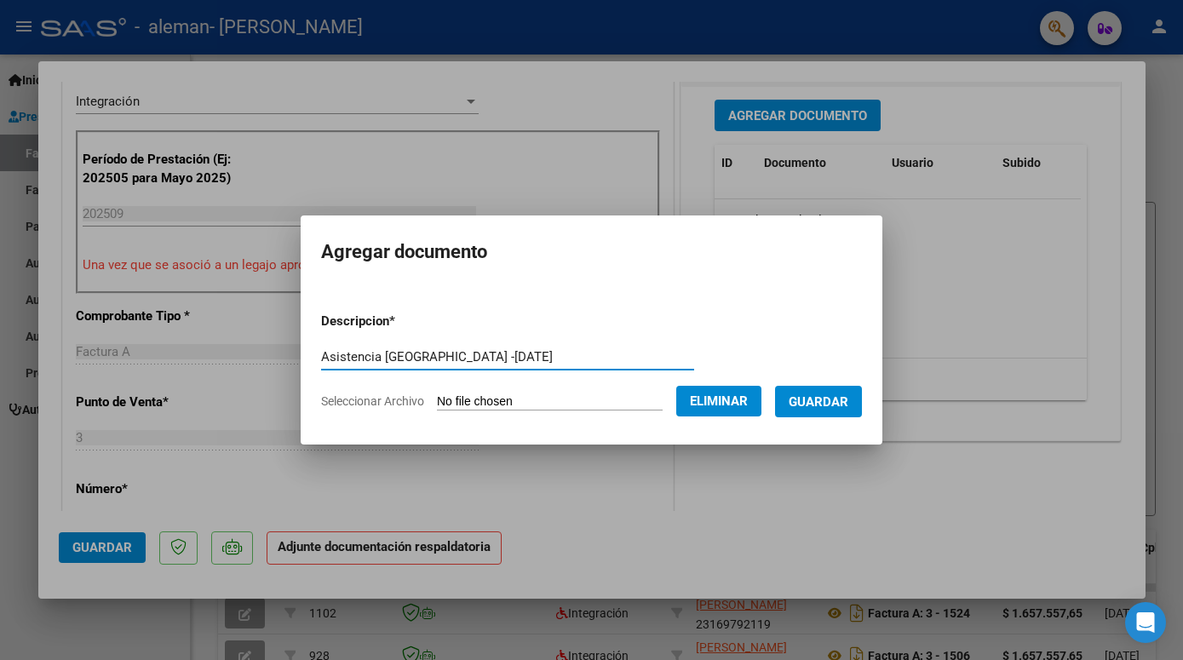
type input "Asistencia [GEOGRAPHIC_DATA] -[DATE]"
click at [822, 407] on span "Guardar" at bounding box center [819, 401] width 60 height 15
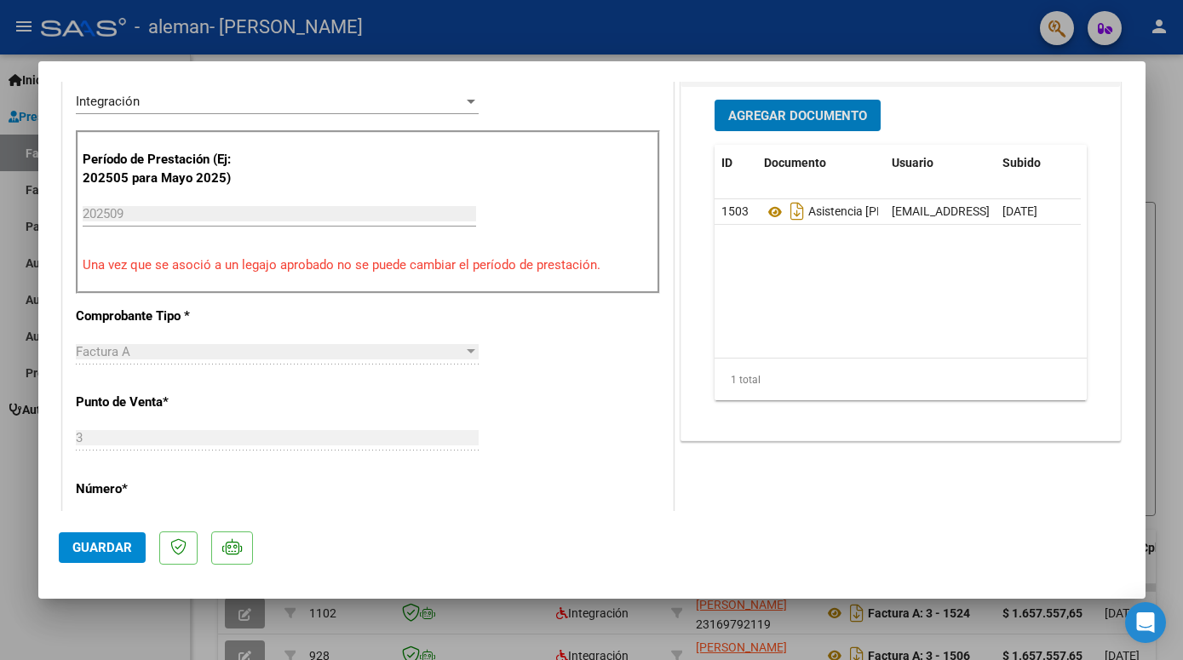
click at [99, 557] on button "Guardar" at bounding box center [102, 547] width 87 height 31
click at [1161, 33] on div at bounding box center [591, 330] width 1183 height 660
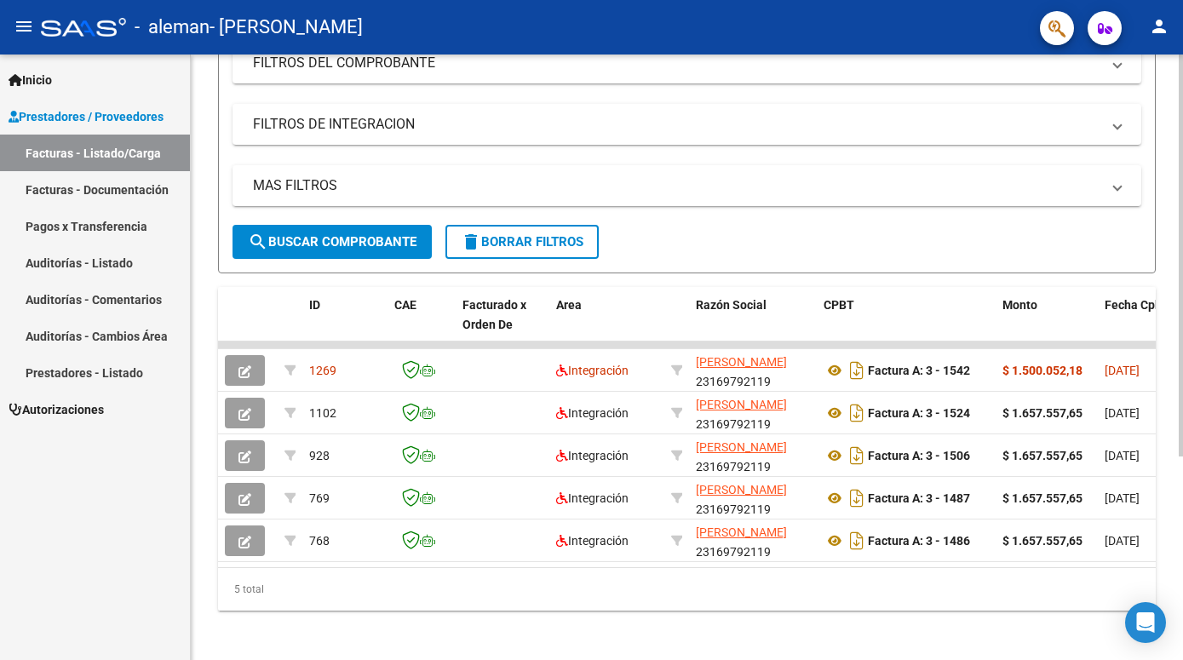
scroll to position [261, 0]
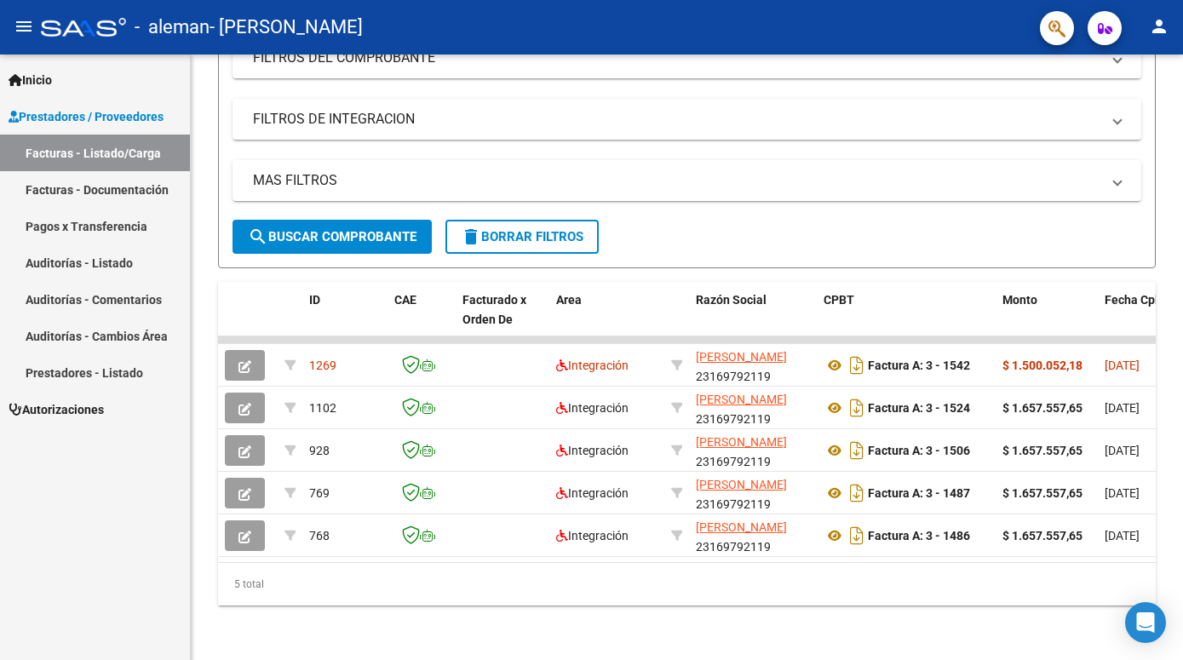
click at [1163, 34] on mat-icon "person" at bounding box center [1159, 26] width 20 height 20
click at [1123, 117] on button "exit_to_app Salir" at bounding box center [1124, 112] width 104 height 41
